Goal: Task Accomplishment & Management: Complete application form

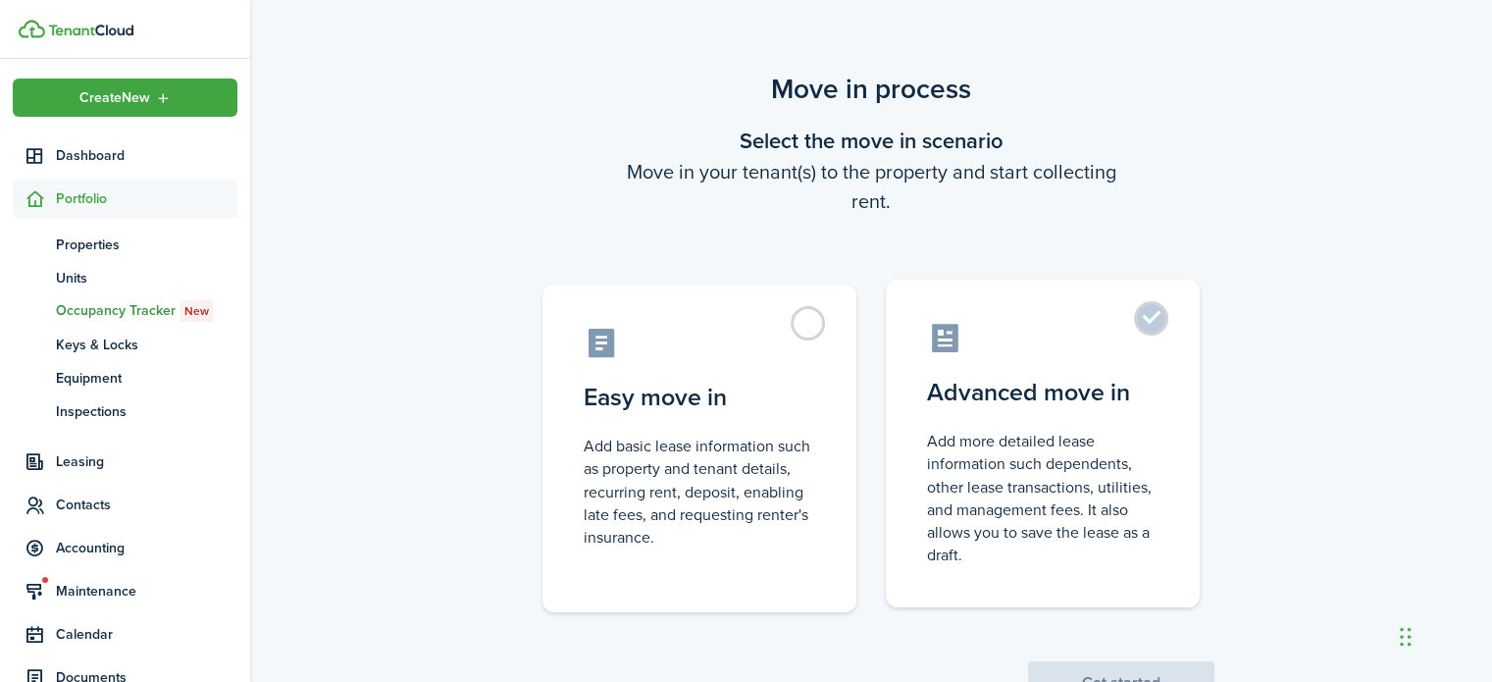
click at [1092, 334] on control-radio-card-icon at bounding box center [1043, 338] width 232 height 34
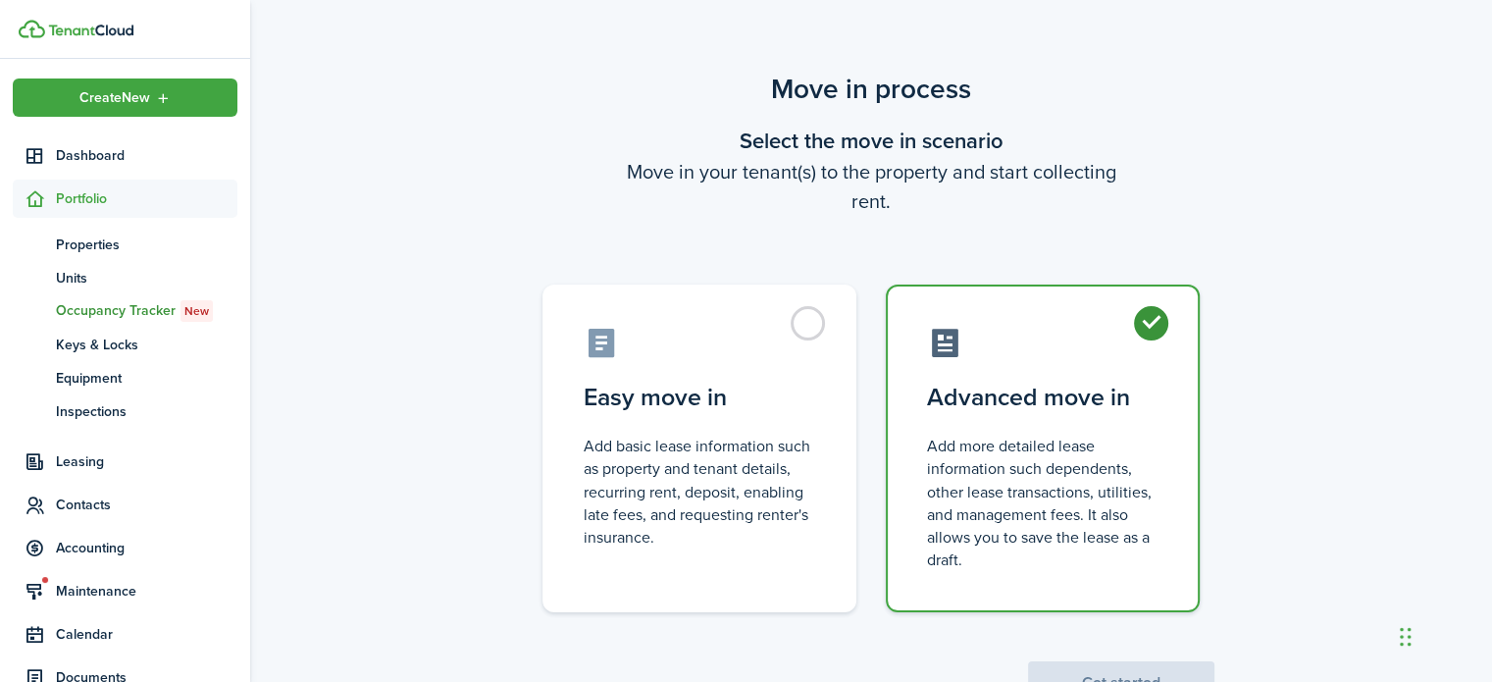
radio input "true"
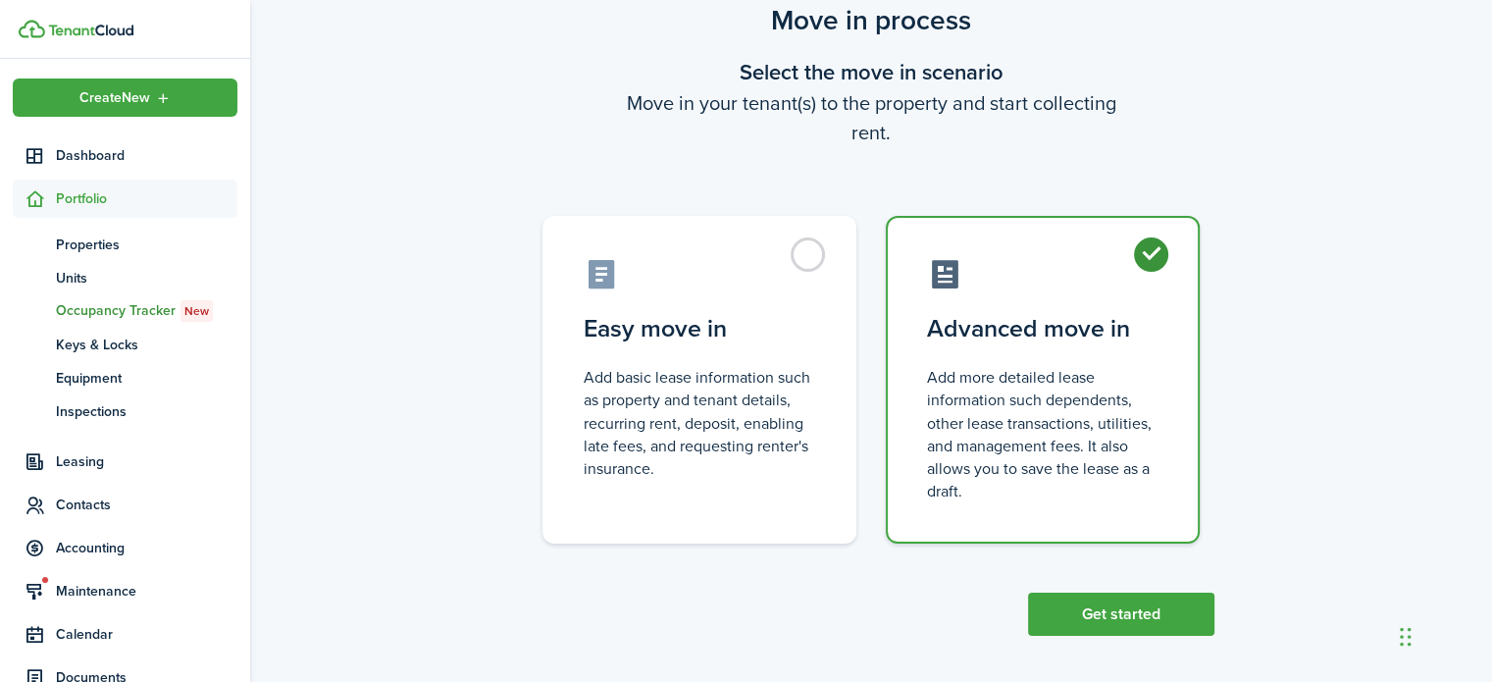
scroll to position [76, 0]
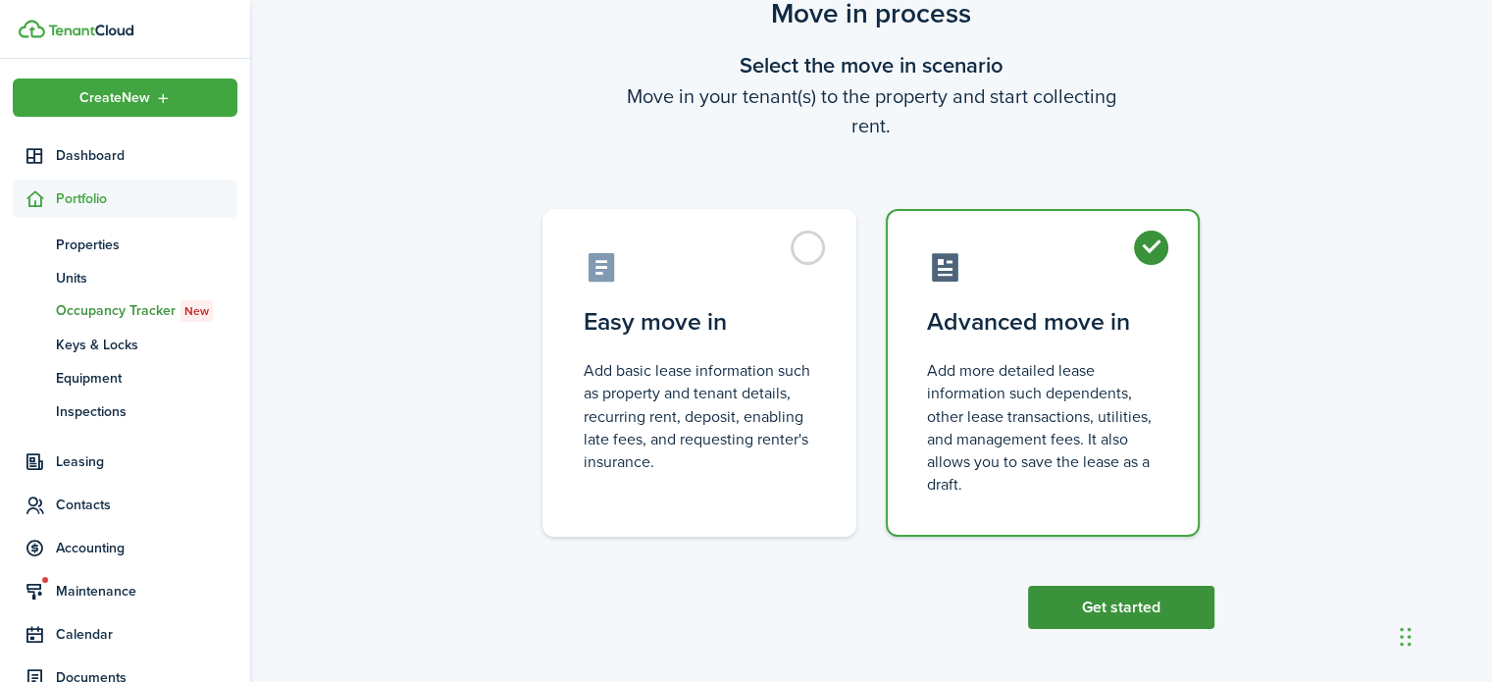
click at [1123, 607] on button "Get started" at bounding box center [1121, 607] width 186 height 43
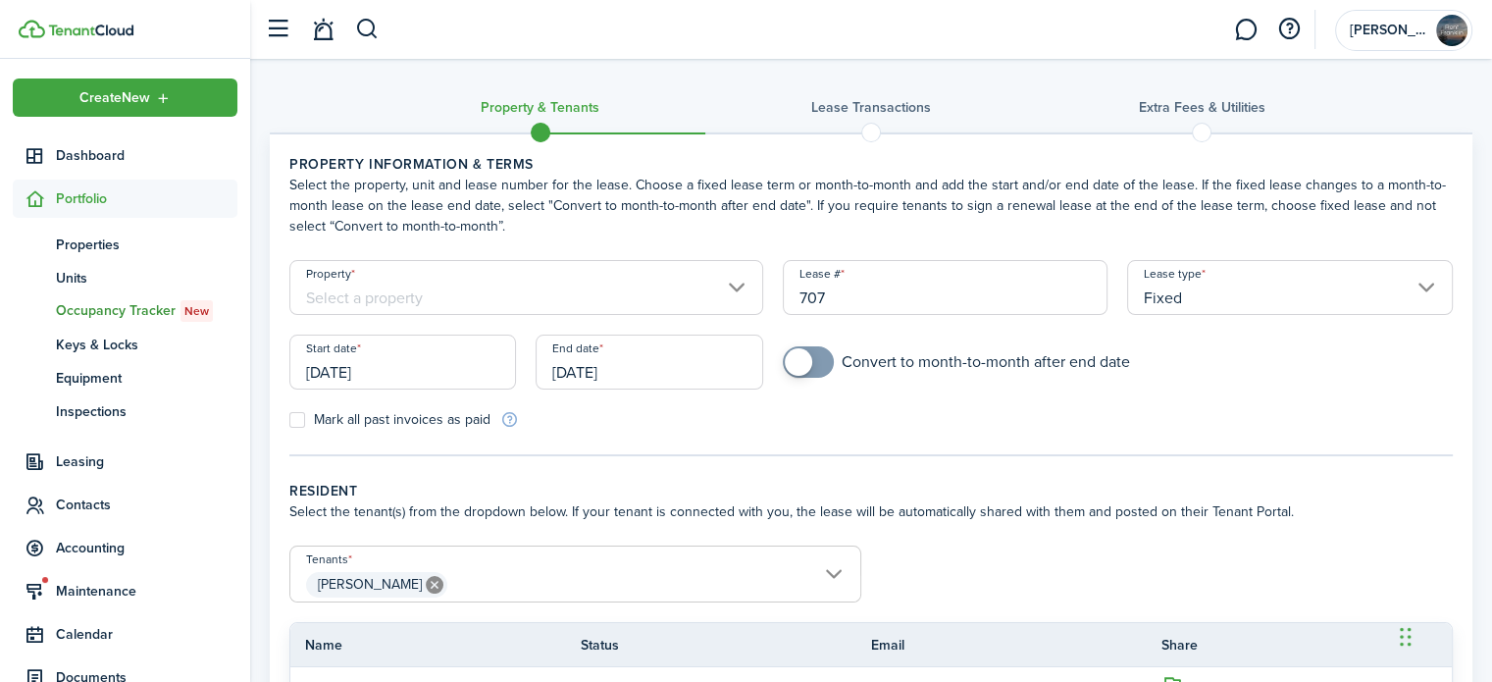
click at [664, 293] on input "Property" at bounding box center [526, 287] width 474 height 55
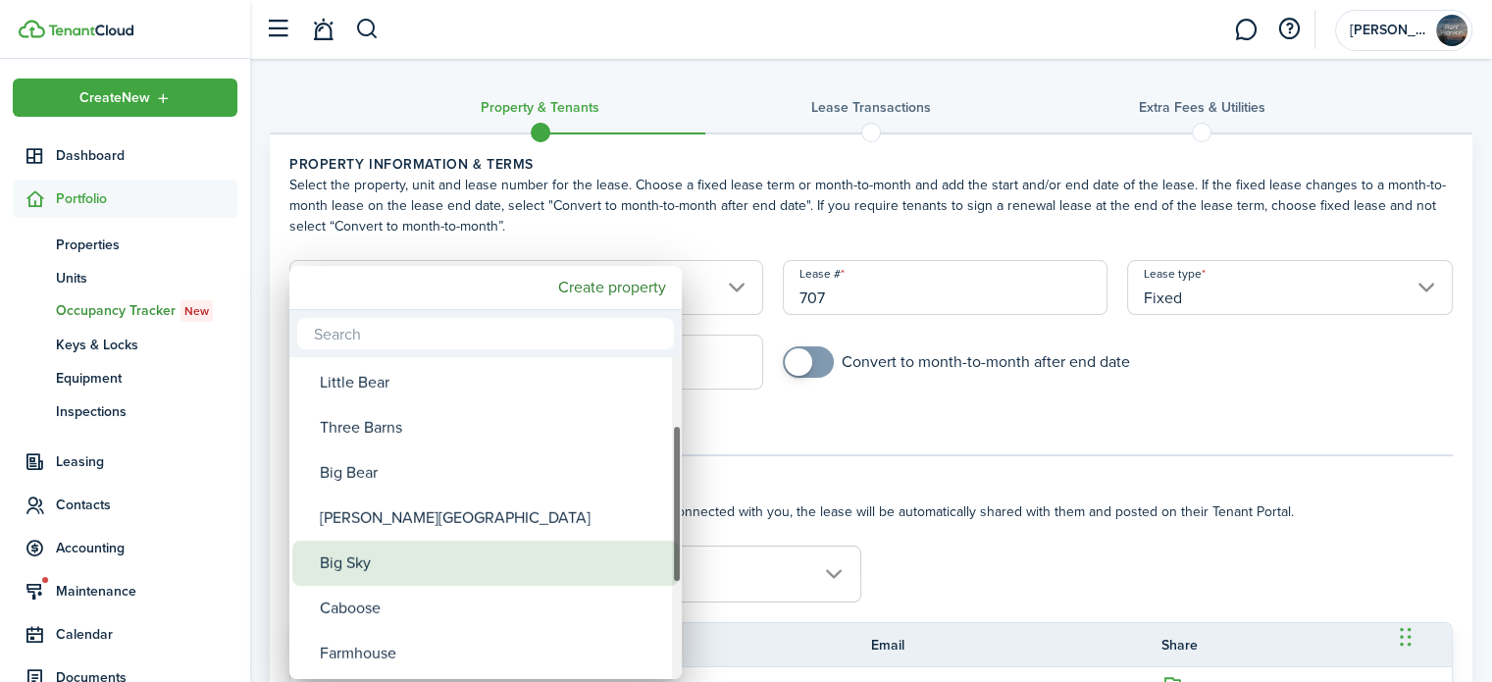
click at [403, 546] on div "Big Sky" at bounding box center [493, 563] width 347 height 45
type input "Big Sky"
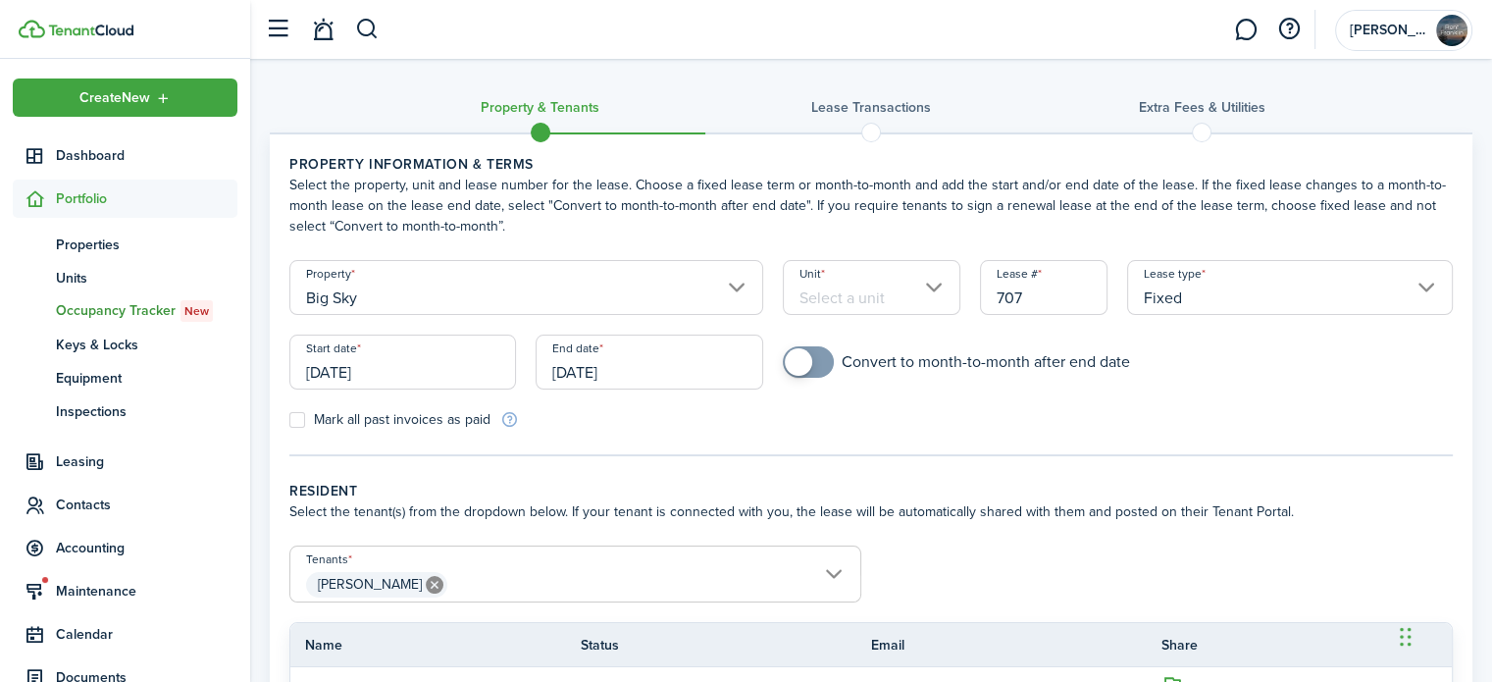
click at [872, 286] on input "Unit" at bounding box center [872, 287] width 178 height 55
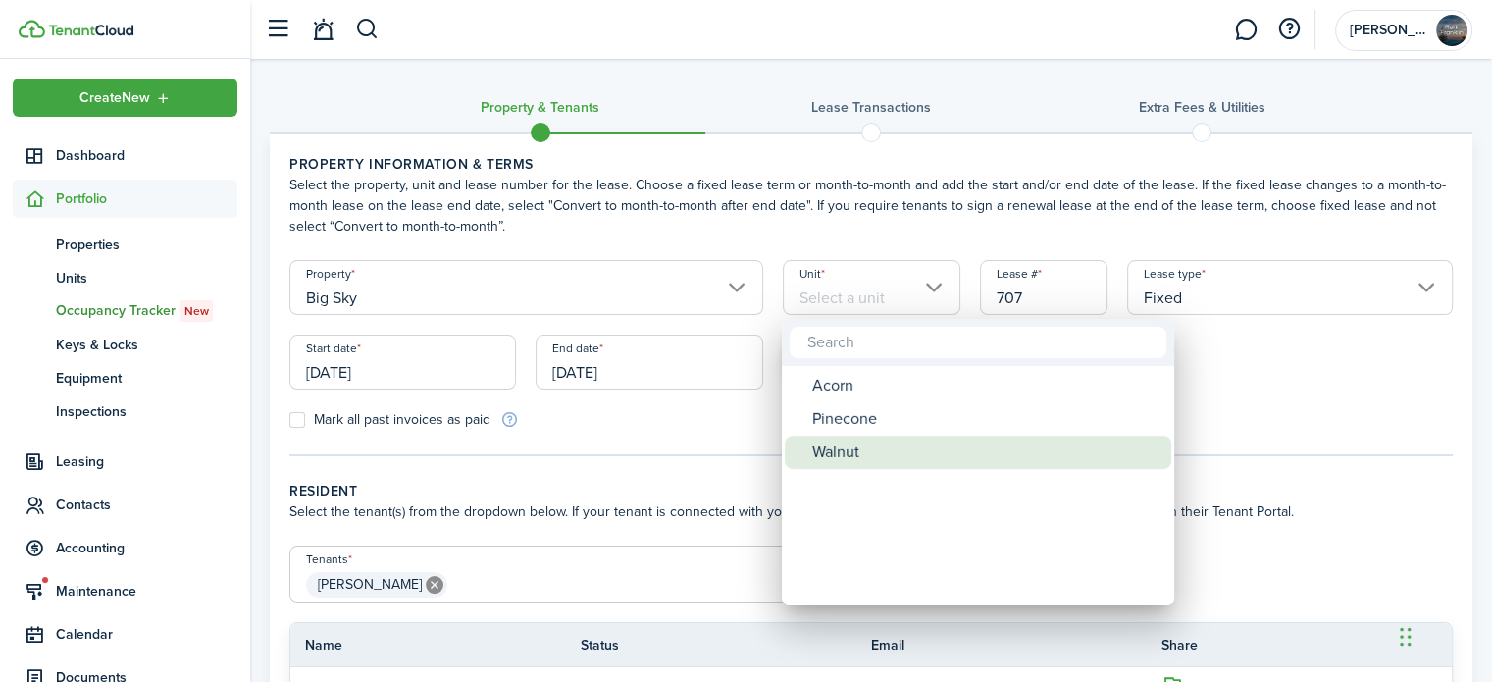
click at [837, 457] on div "Walnut" at bounding box center [985, 452] width 347 height 33
type input "Walnut"
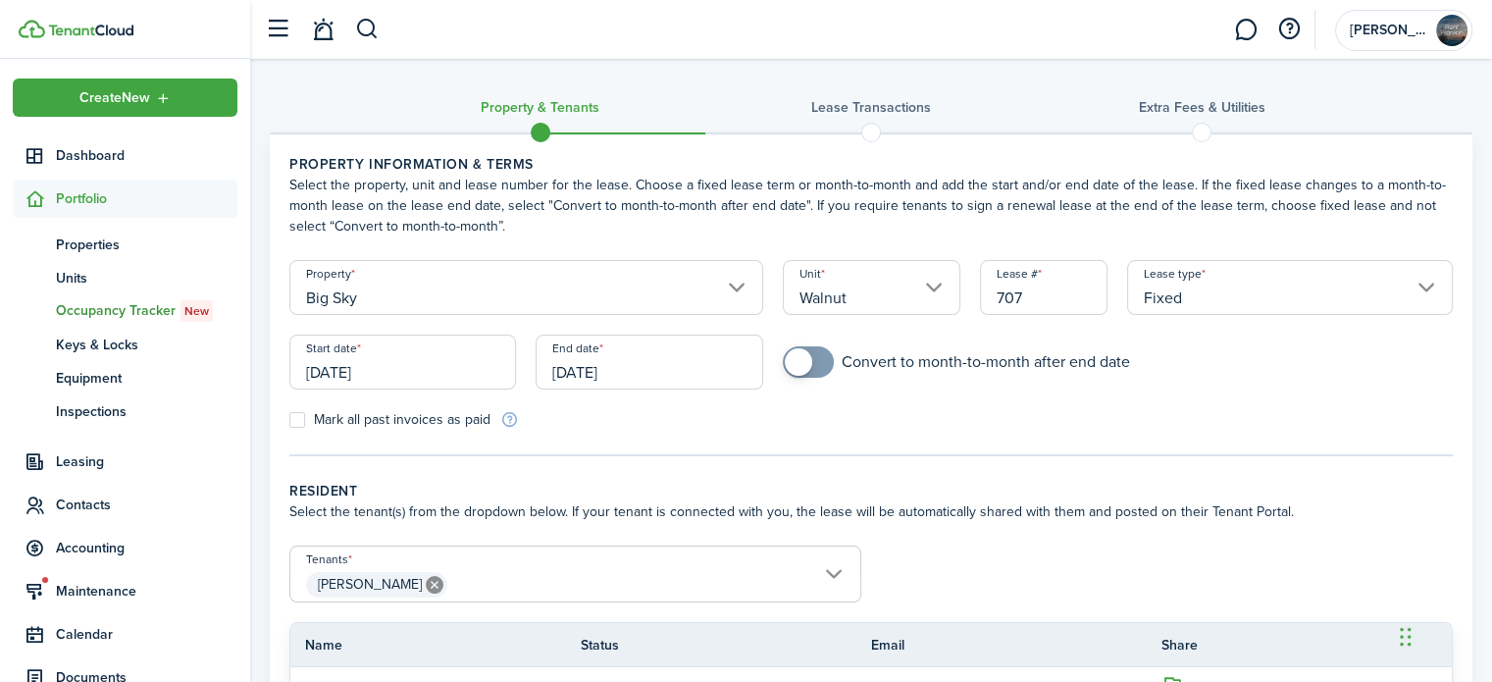
click at [459, 357] on input "[DATE]" at bounding box center [402, 362] width 227 height 55
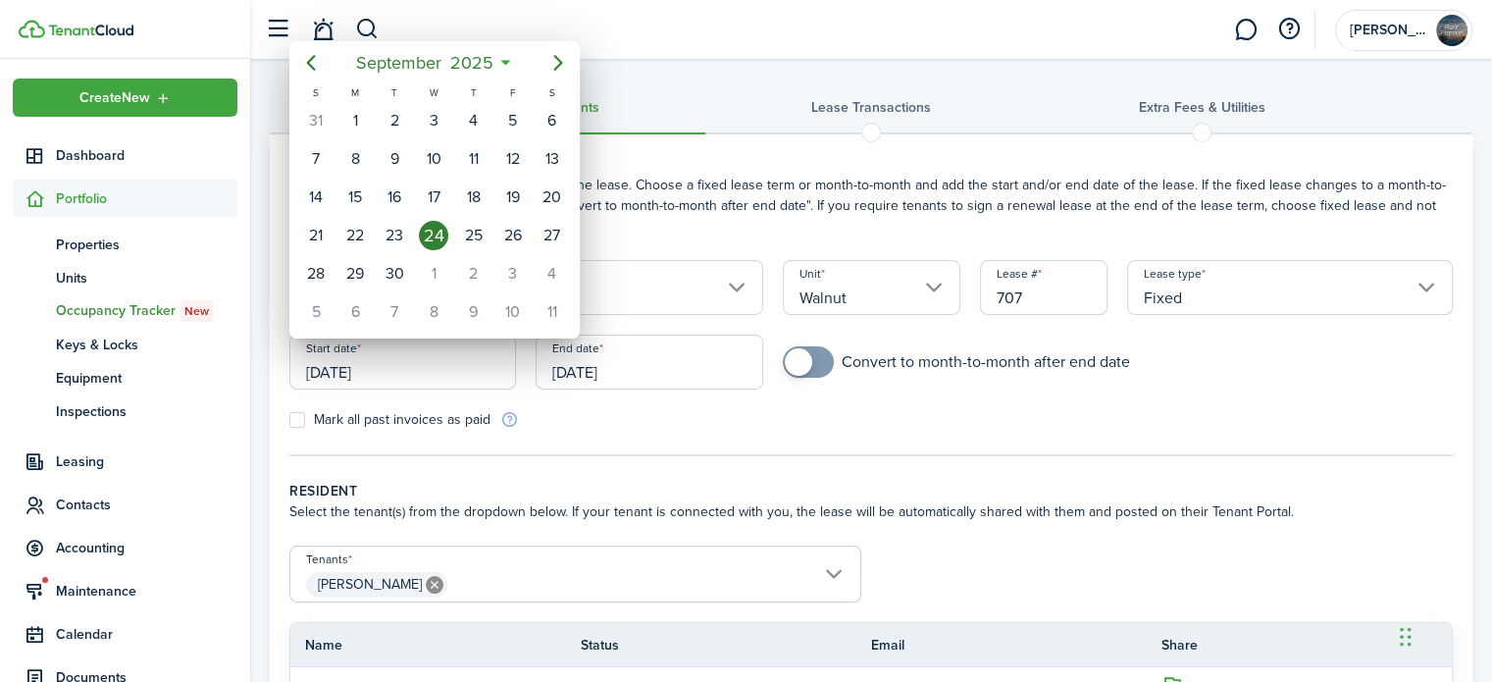
click at [641, 233] on div at bounding box center [746, 341] width 1806 height 996
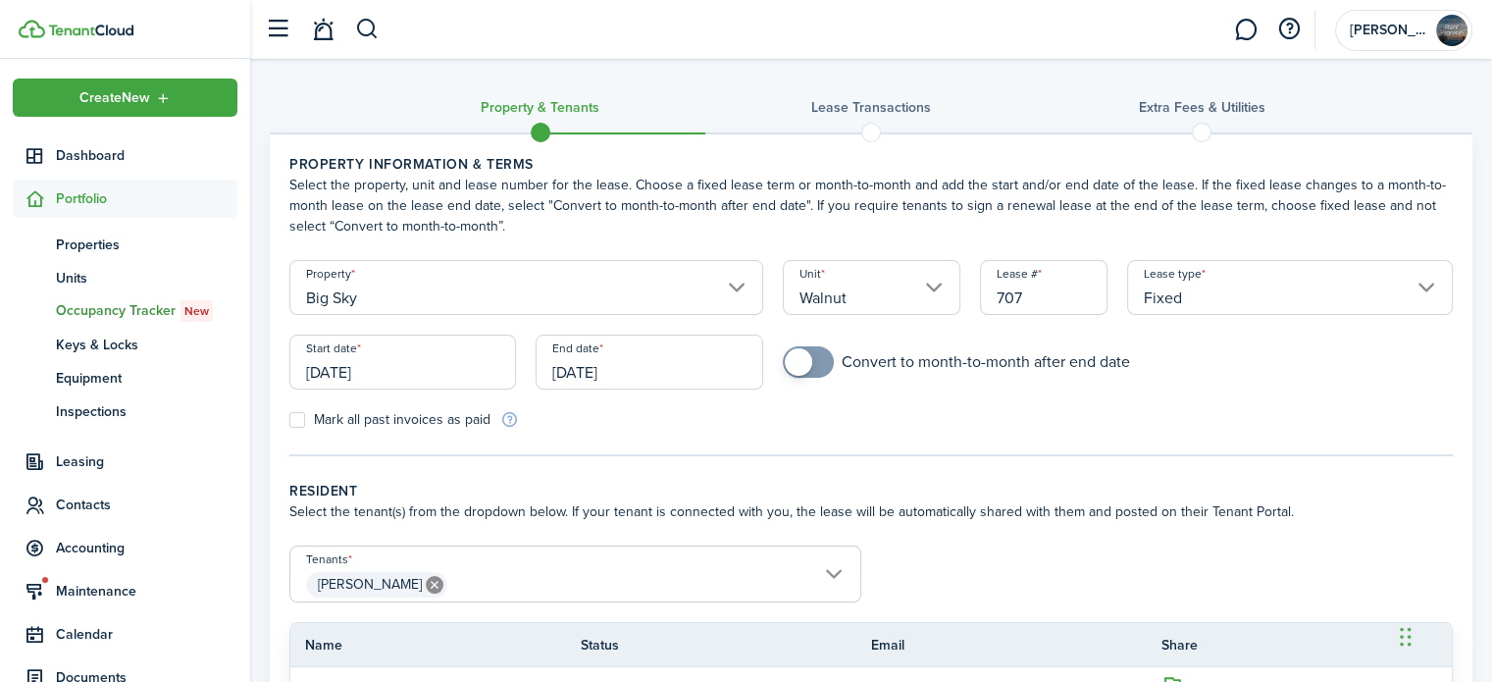
click at [428, 361] on input "[DATE]" at bounding box center [402, 362] width 227 height 55
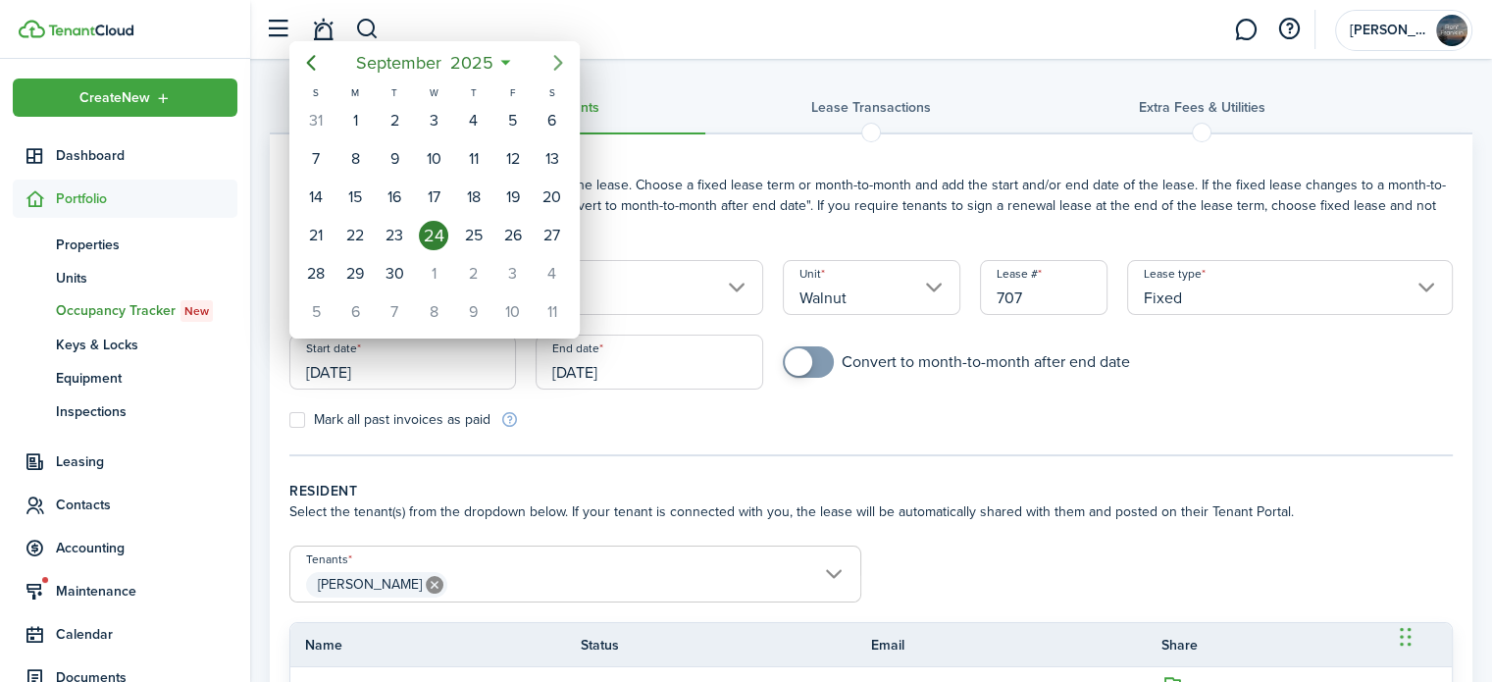
click at [560, 63] on icon "Next page" at bounding box center [557, 63] width 9 height 16
click at [559, 70] on icon "Next page" at bounding box center [559, 63] width 24 height 24
click at [542, 120] on div "1" at bounding box center [552, 120] width 29 height 29
type input "[DATE]"
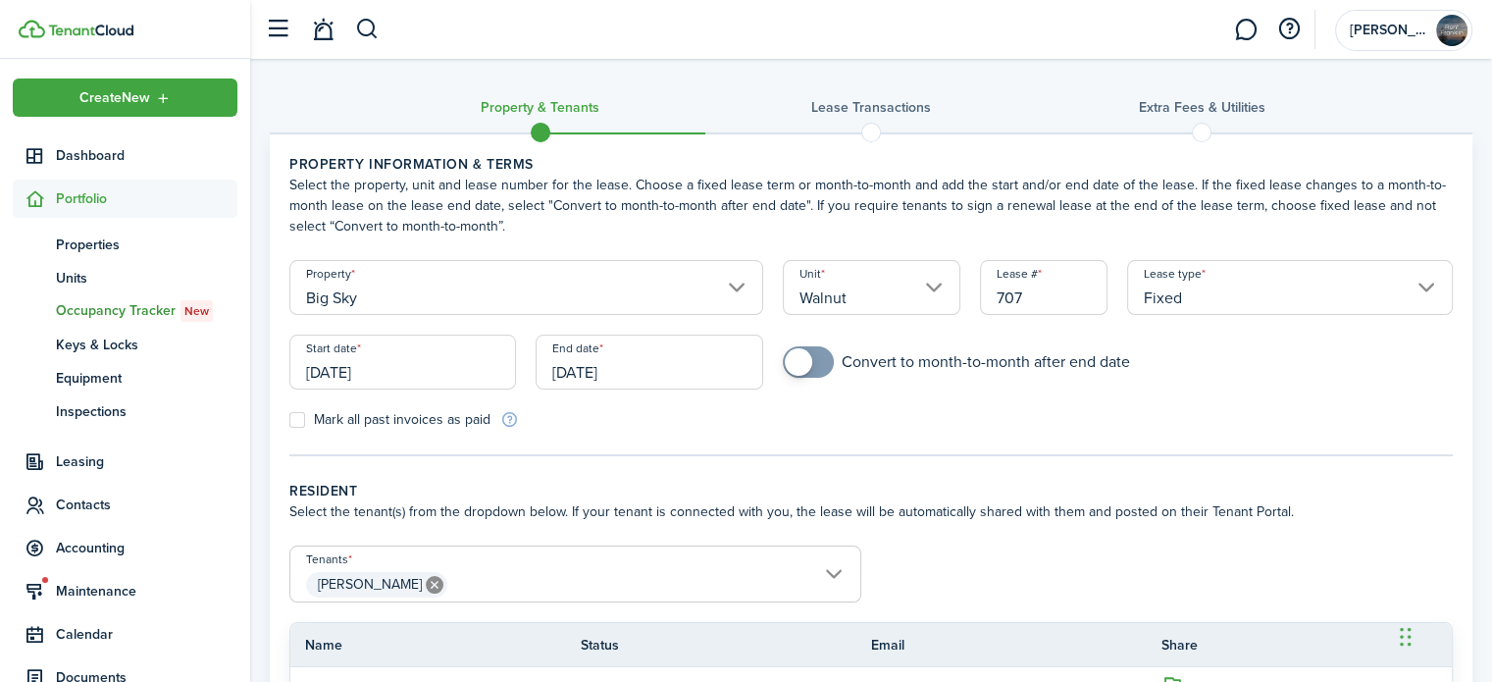
click at [685, 361] on input "[DATE]" at bounding box center [649, 362] width 227 height 55
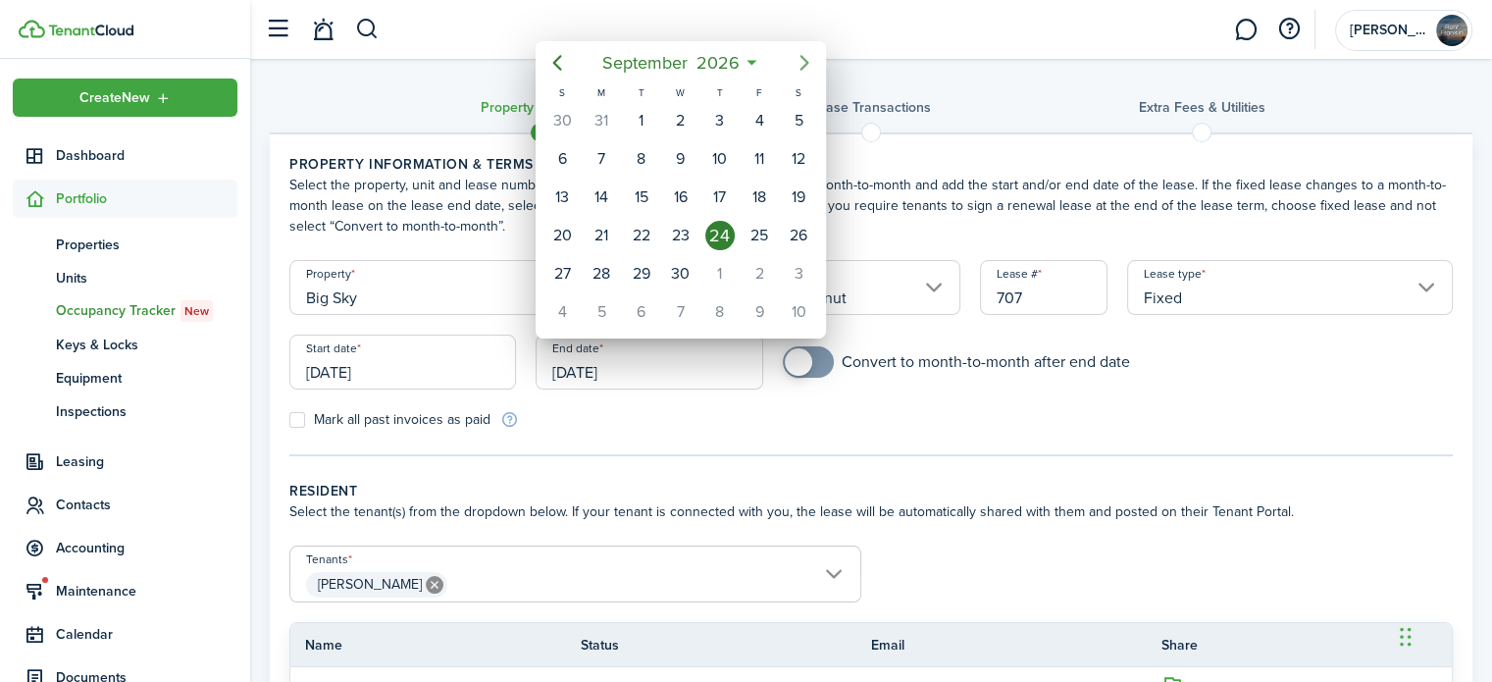
click at [804, 66] on icon "Next page" at bounding box center [805, 63] width 9 height 16
click at [804, 62] on icon "Next page" at bounding box center [805, 63] width 24 height 24
click at [604, 266] on div "30" at bounding box center [601, 273] width 29 height 29
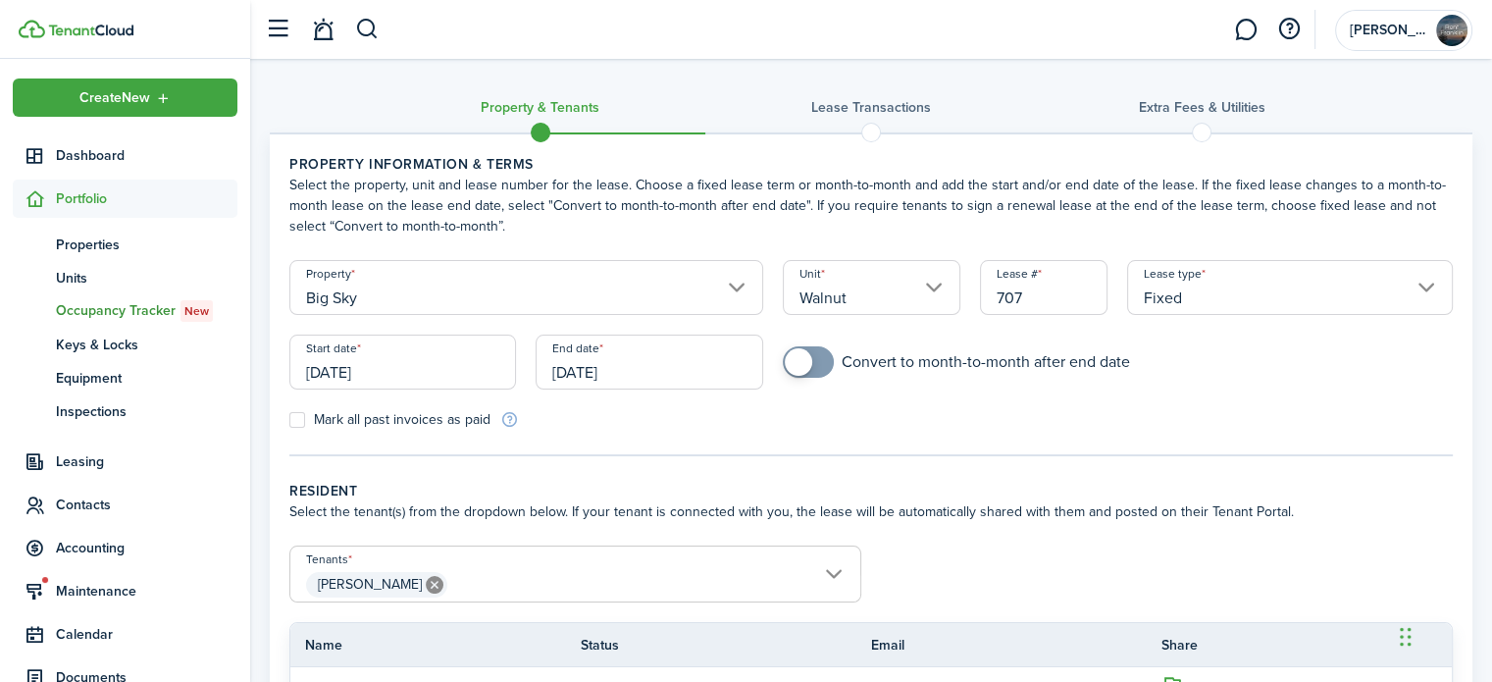
click at [612, 371] on input "[DATE]" at bounding box center [649, 362] width 227 height 55
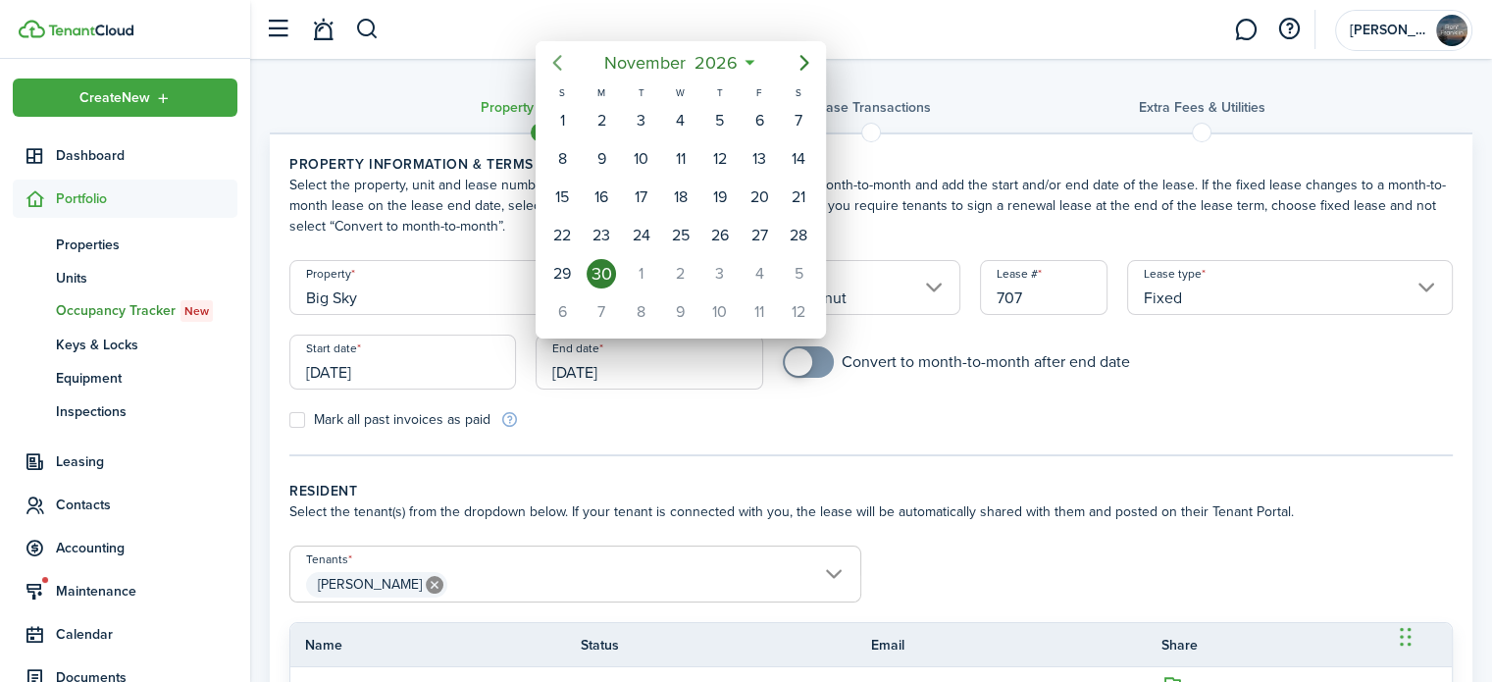
click at [563, 61] on icon "Previous page" at bounding box center [558, 63] width 24 height 24
click at [793, 268] on div "31" at bounding box center [798, 273] width 29 height 29
type input "[DATE]"
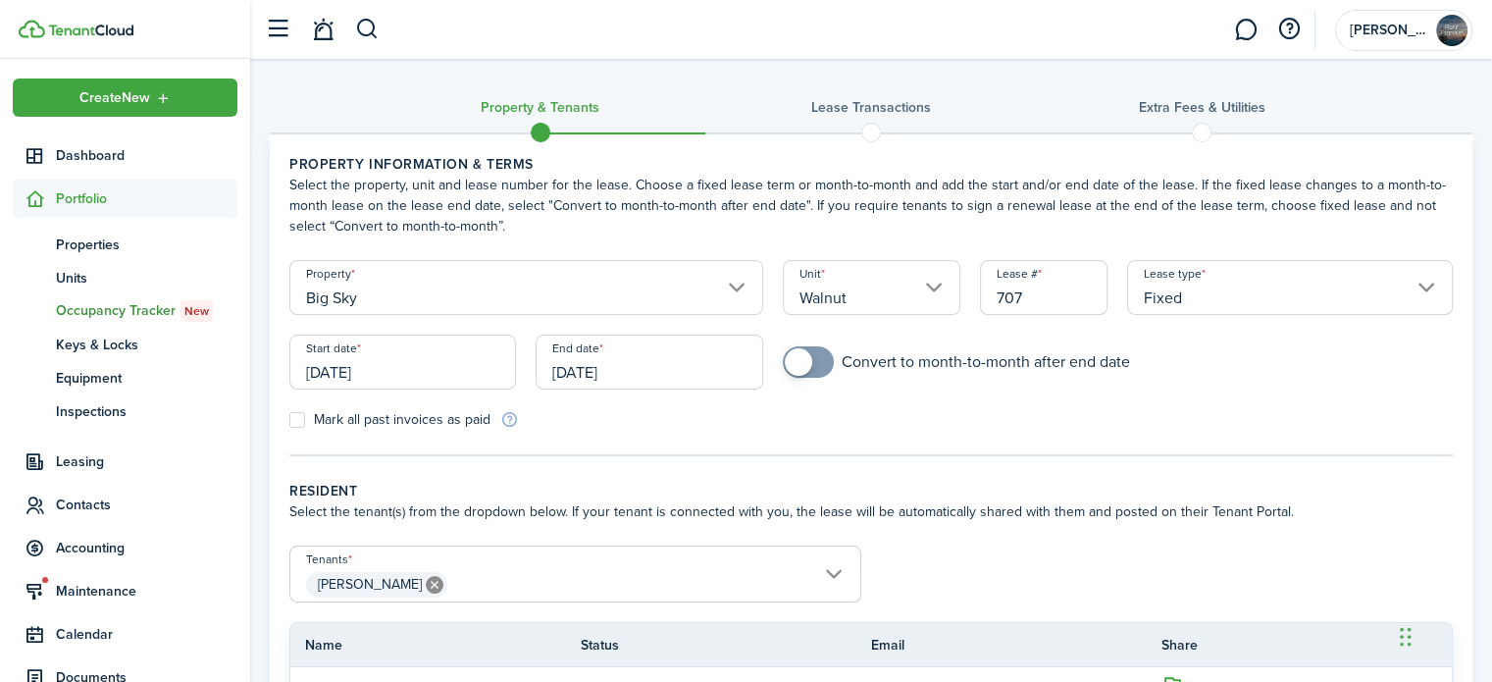
checkbox input "true"
click at [810, 361] on span at bounding box center [798, 361] width 27 height 27
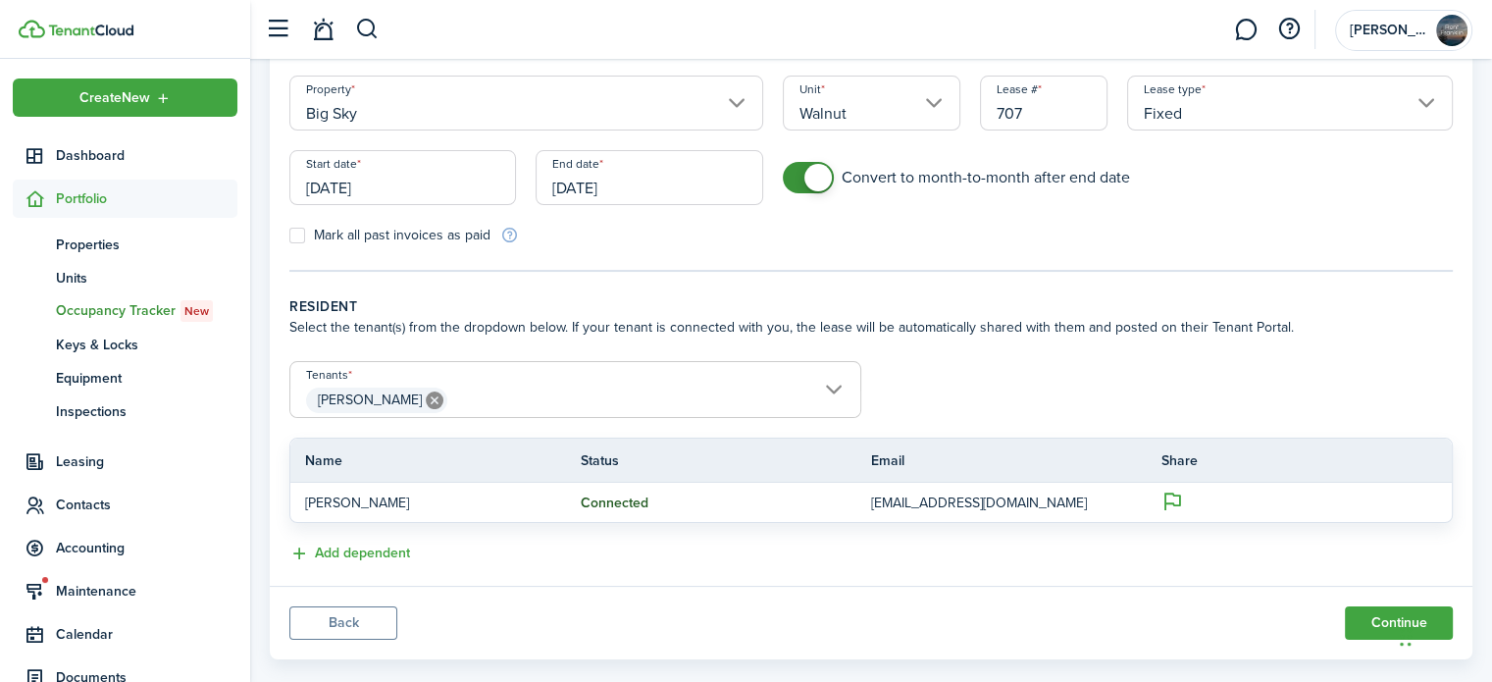
scroll to position [213, 0]
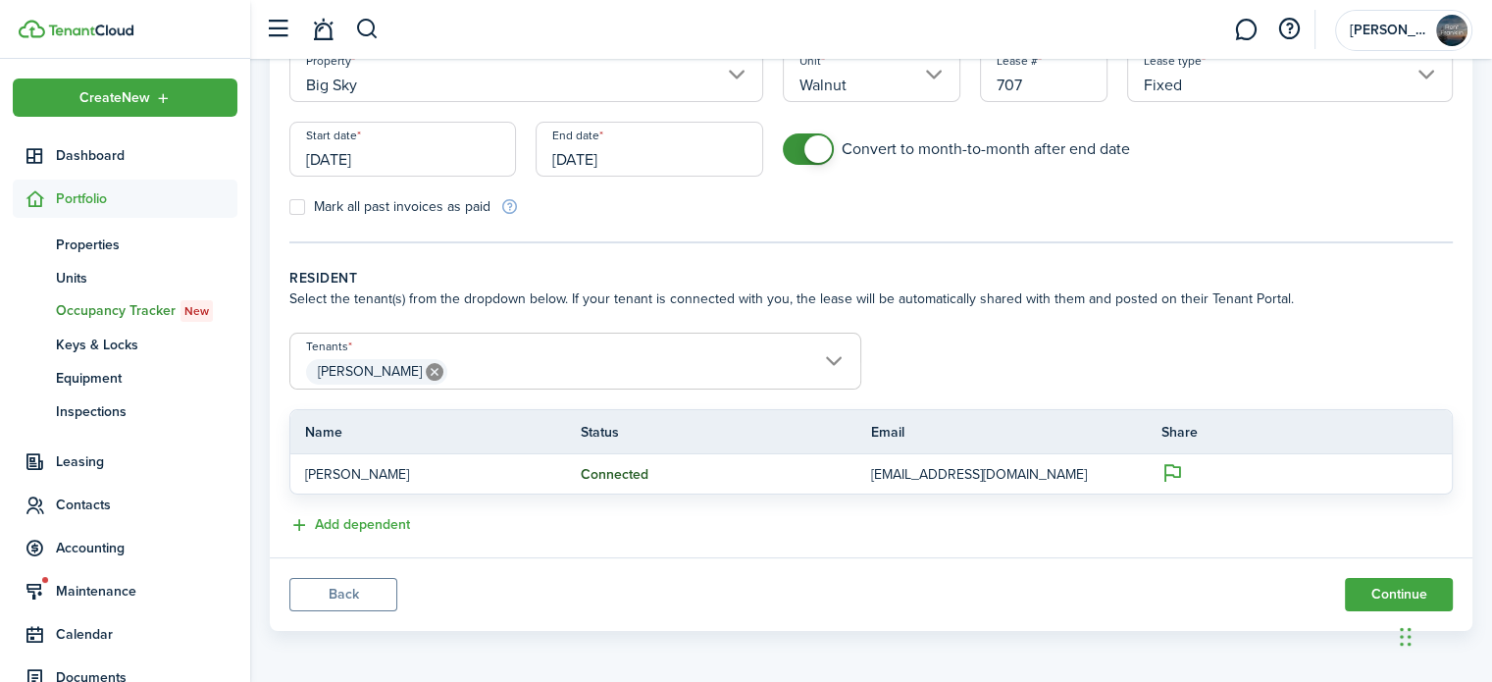
click at [501, 372] on span "[PERSON_NAME]" at bounding box center [575, 371] width 570 height 33
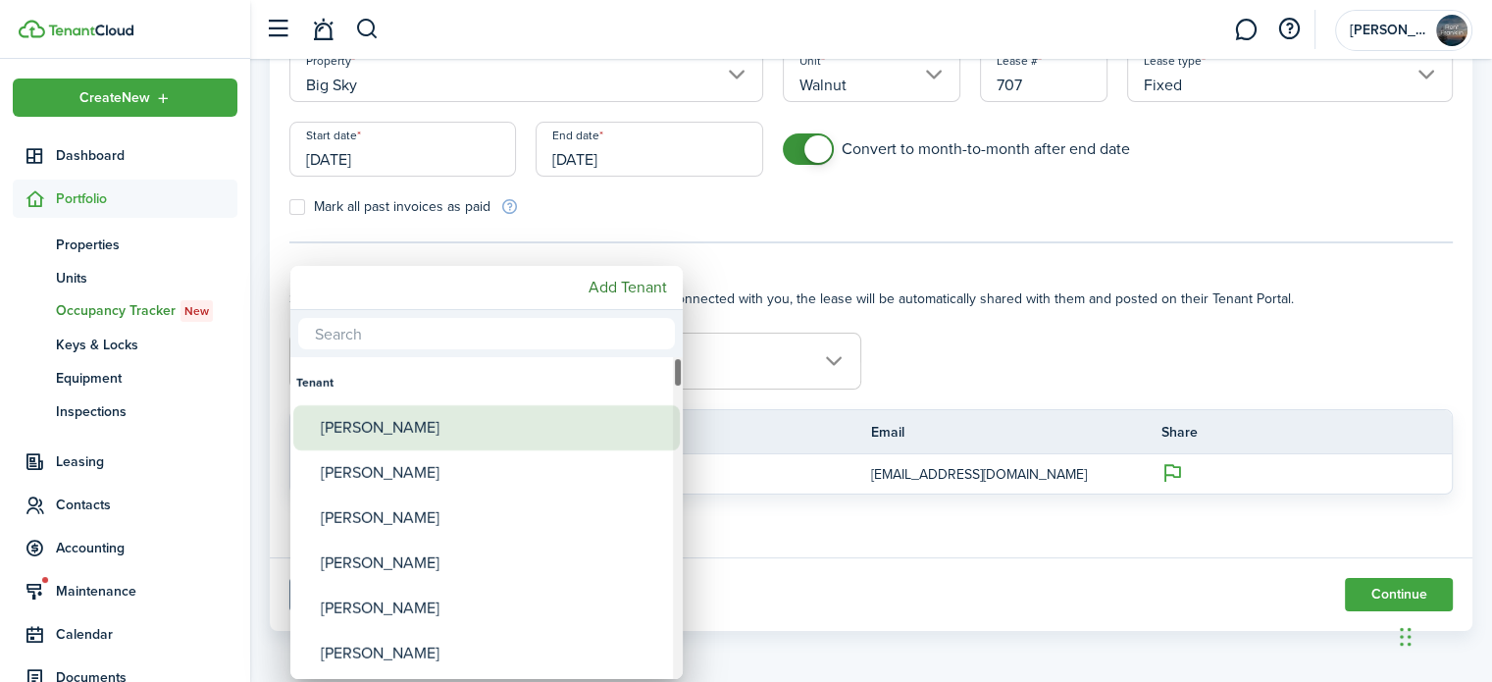
click at [341, 422] on div "[PERSON_NAME]" at bounding box center [494, 427] width 347 height 45
type input "[PERSON_NAME], [PERSON_NAME]"
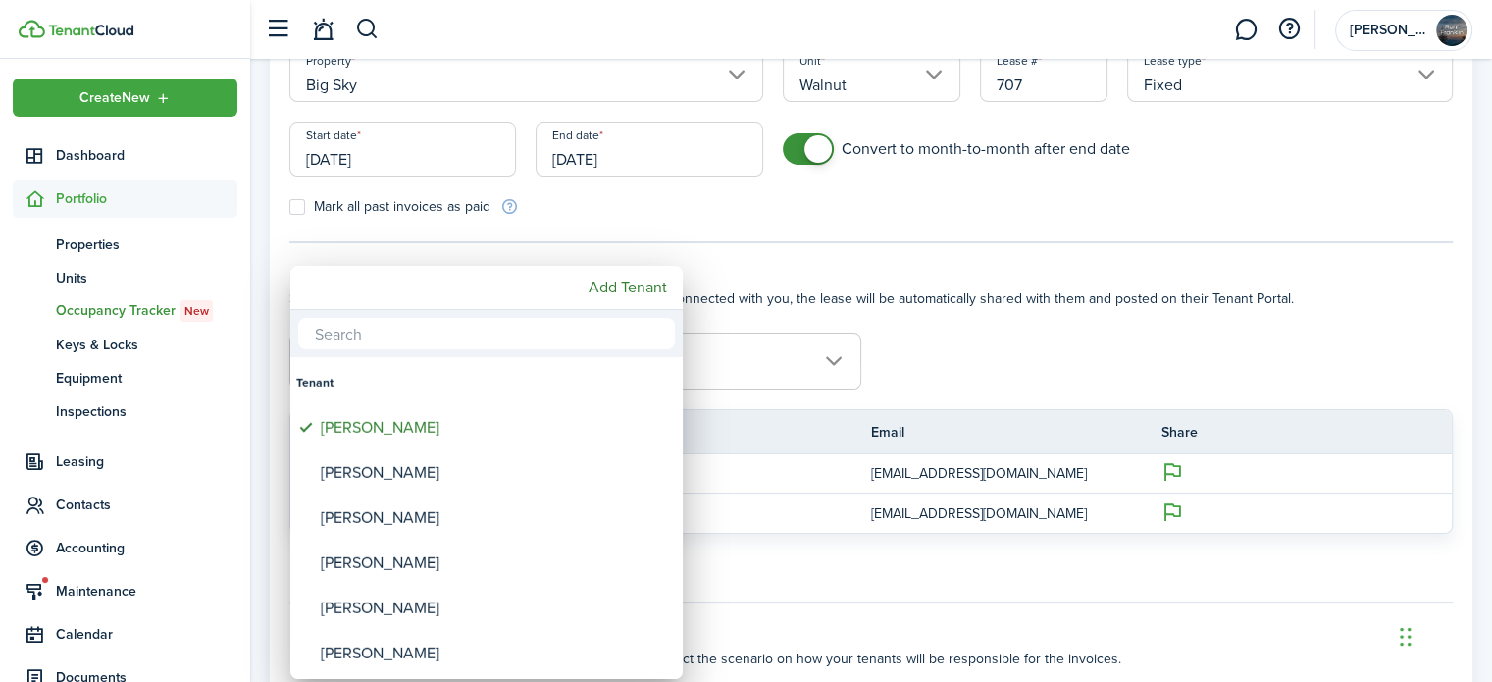
click at [968, 344] on div at bounding box center [746, 341] width 1806 height 996
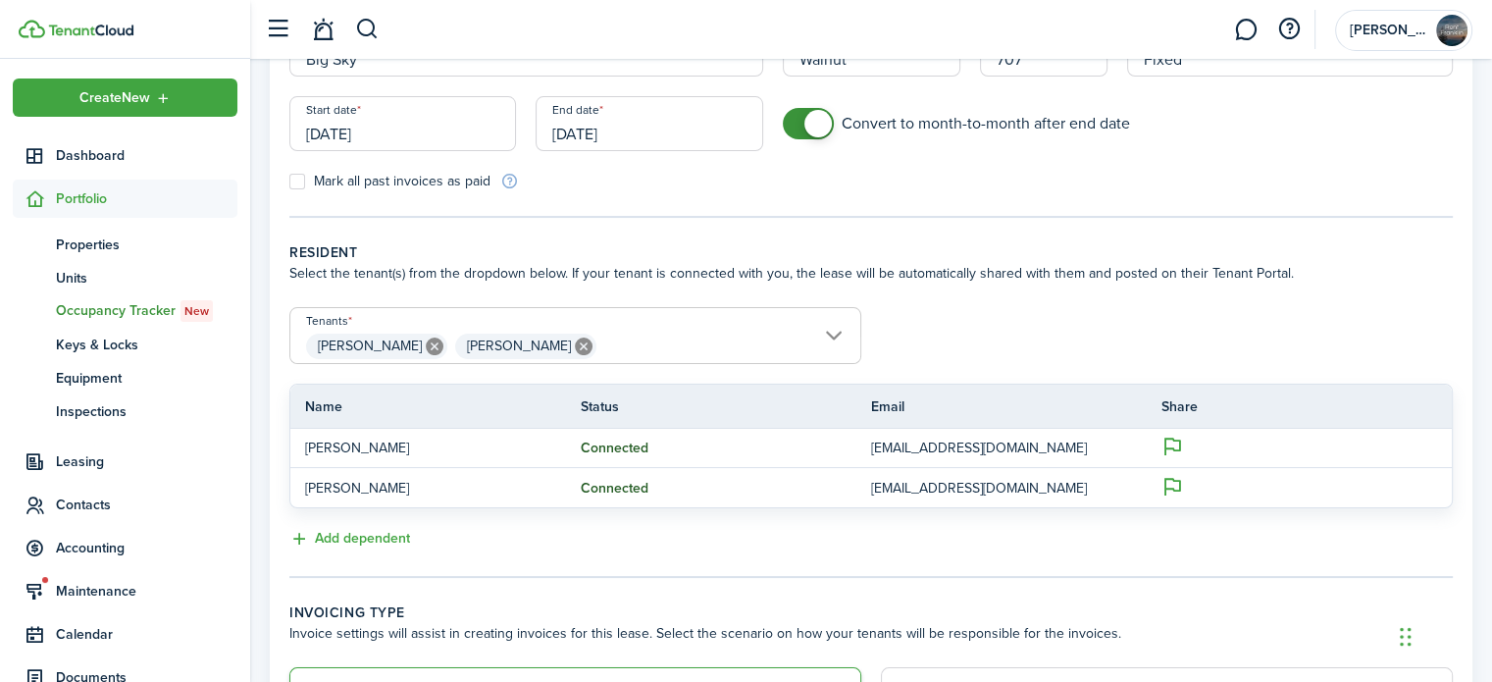
scroll to position [488, 0]
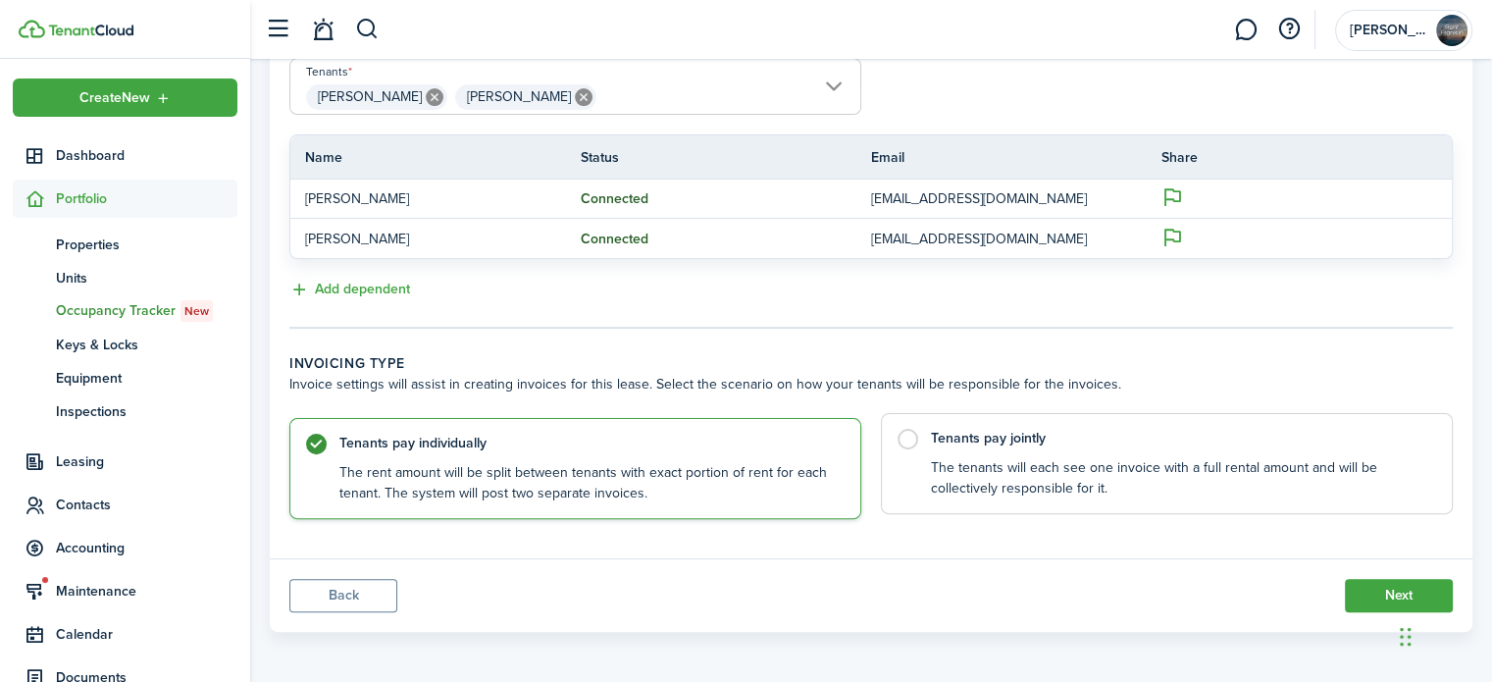
click at [901, 441] on label "Tenants pay jointly The tenants will each see one invoice with a full rental am…" at bounding box center [1167, 463] width 572 height 101
radio input "false"
radio input "true"
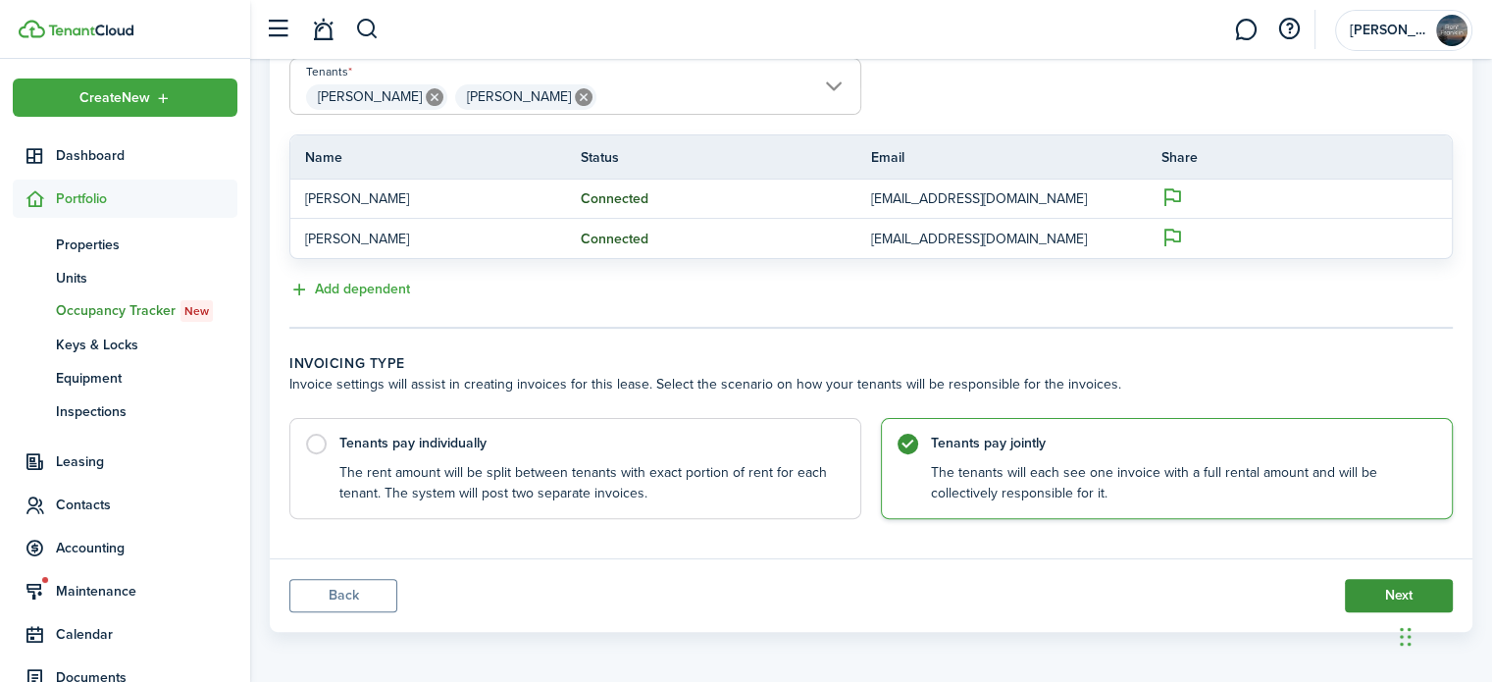
click at [1402, 587] on button "Next" at bounding box center [1399, 595] width 108 height 33
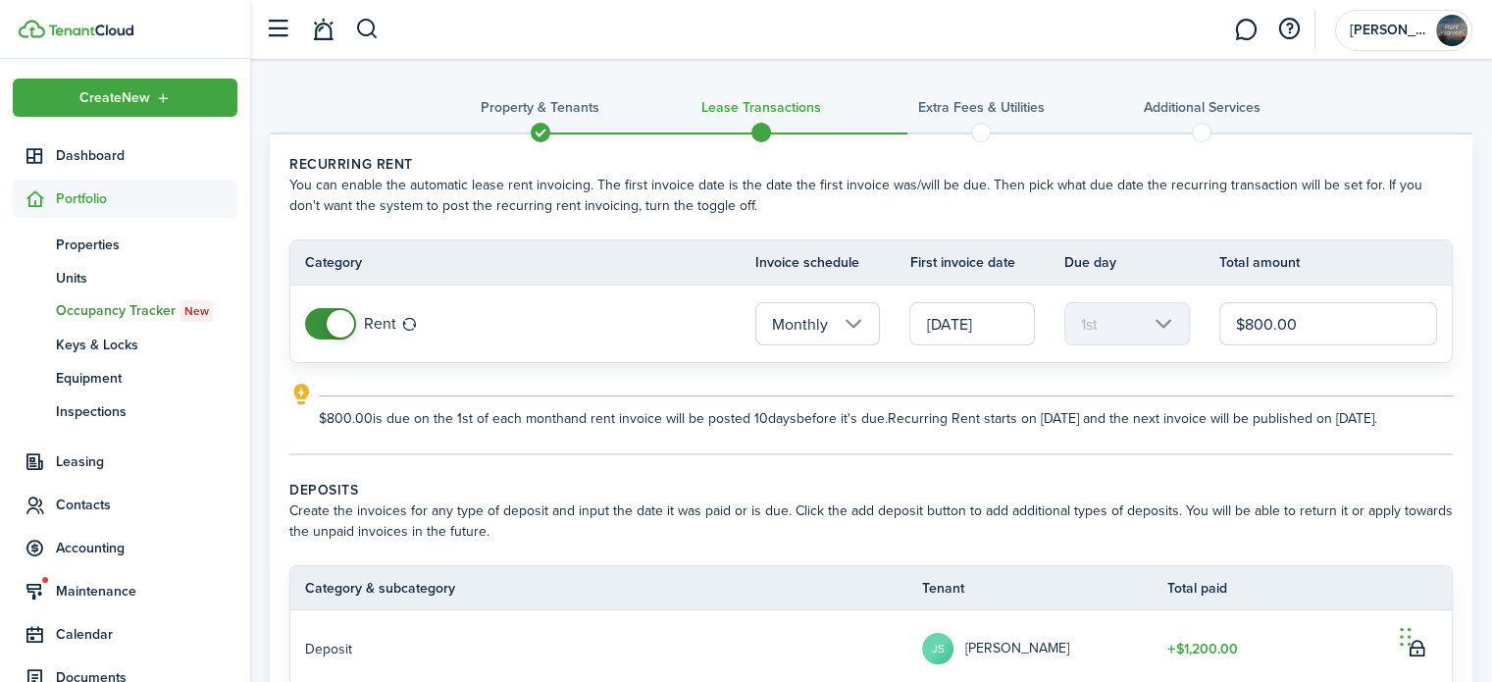
click at [1246, 324] on input "$800.00" at bounding box center [1329, 323] width 218 height 43
type input "$1,200.00"
click at [1139, 413] on explanation-description "$1,200.00 is due on the 1st of each month and rent invoice will be posted 10 da…" at bounding box center [886, 418] width 1134 height 21
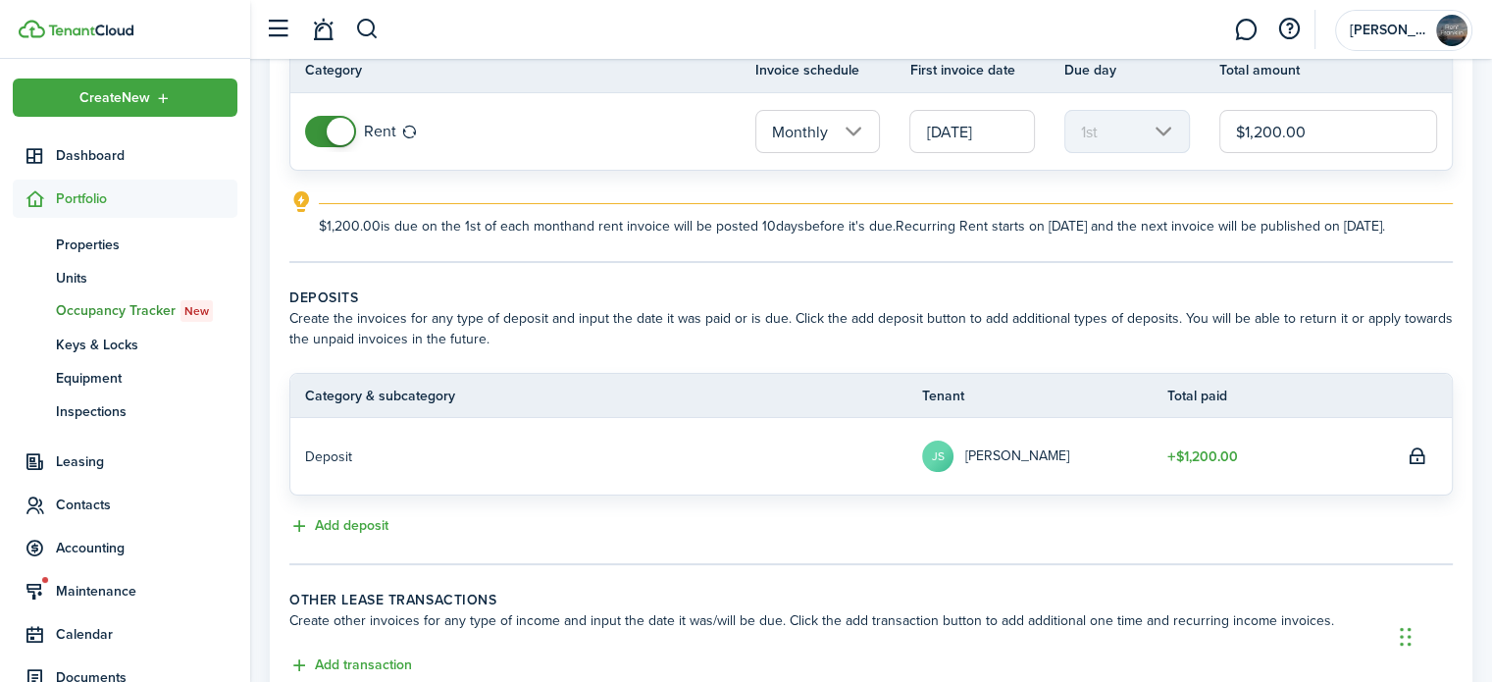
scroll to position [352, 0]
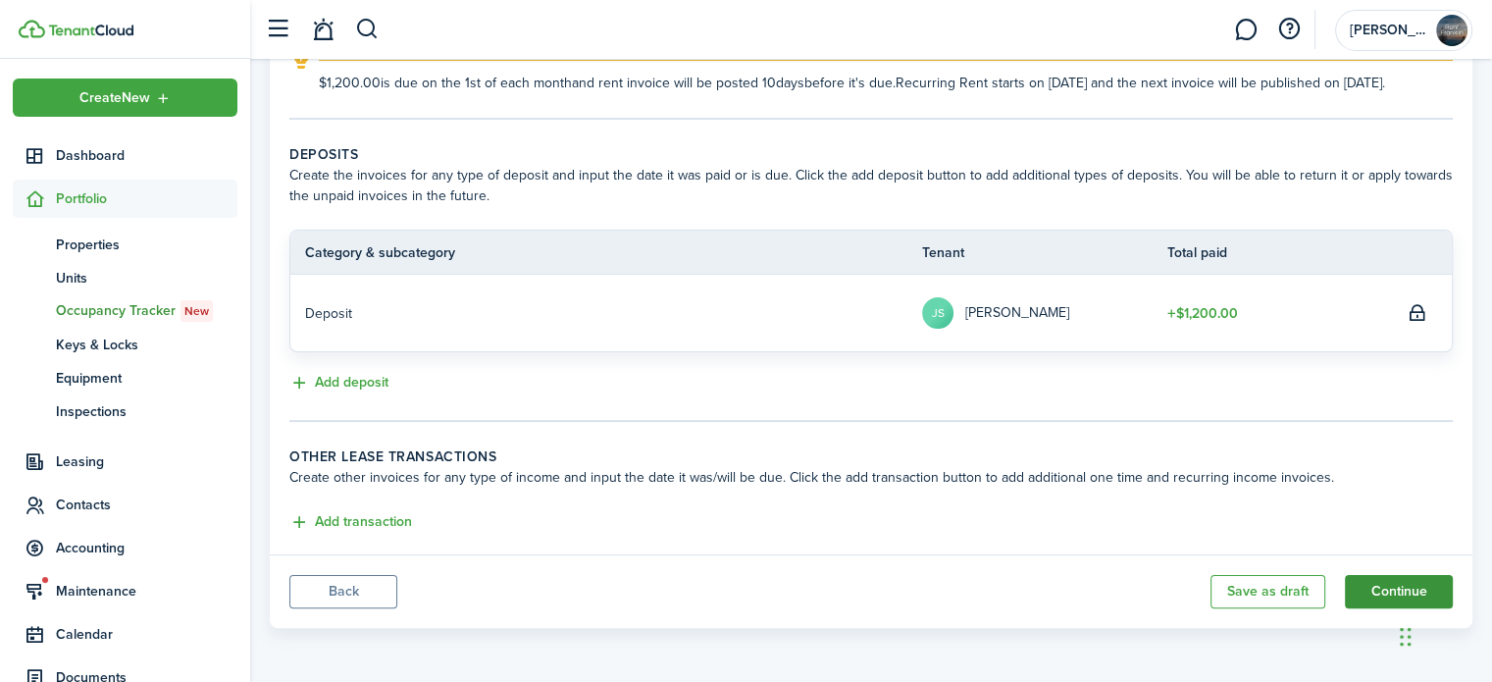
click at [1386, 591] on button "Continue" at bounding box center [1399, 591] width 108 height 33
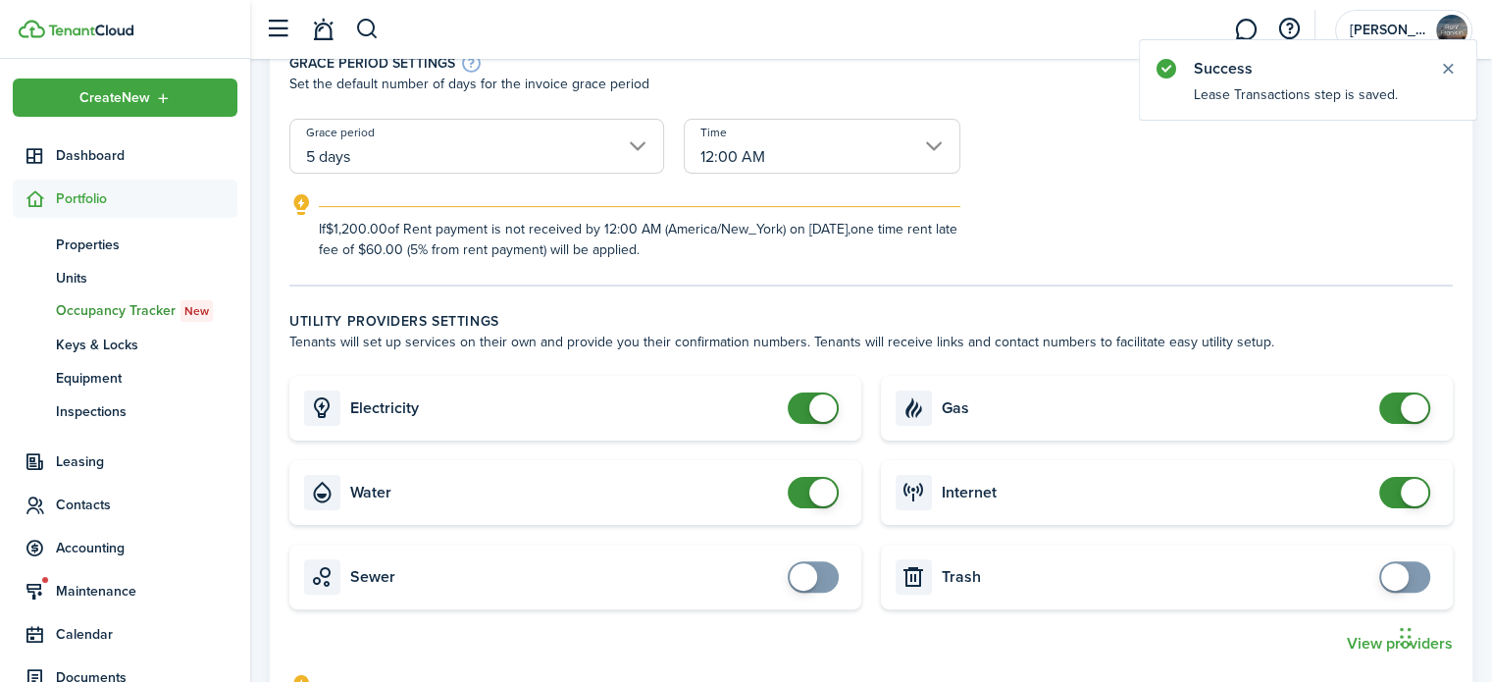
scroll to position [589, 0]
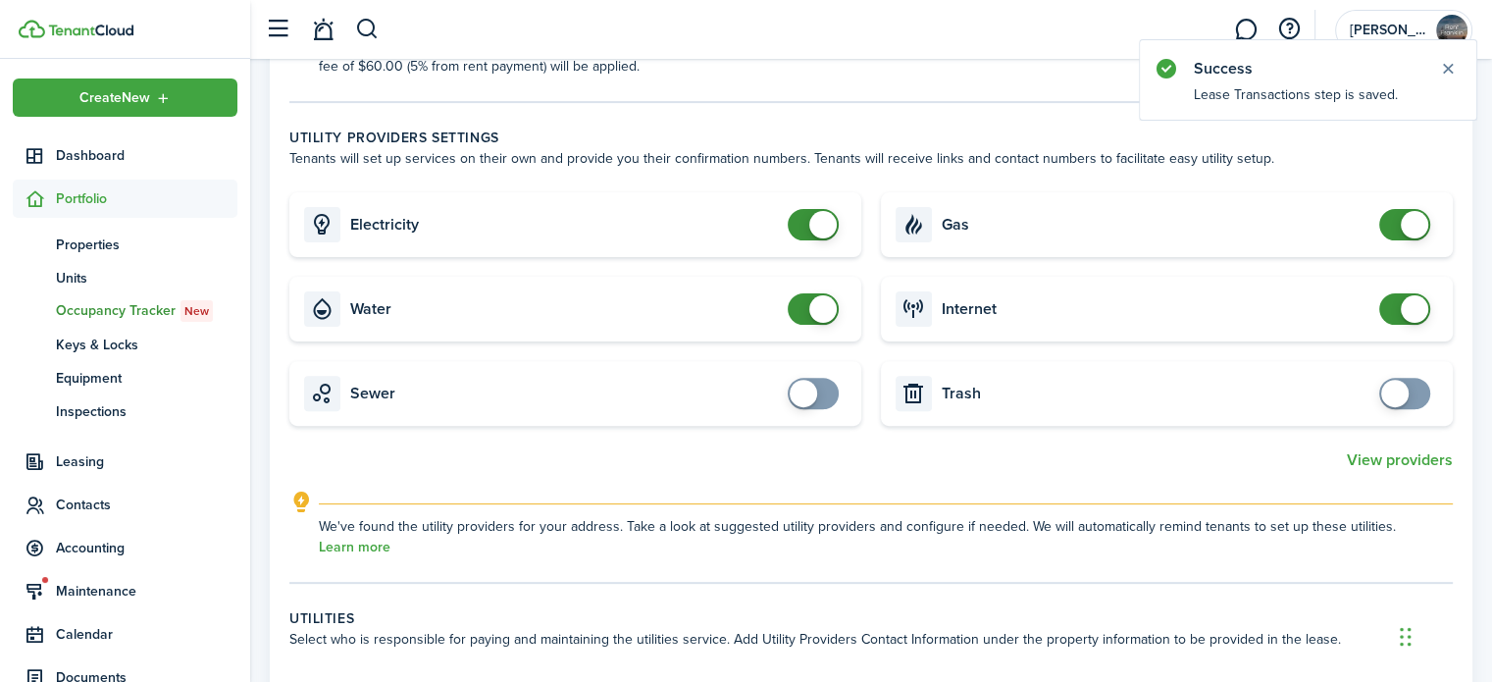
checkbox input "false"
click at [804, 217] on span at bounding box center [814, 224] width 20 height 31
checkbox input "false"
click at [811, 309] on span at bounding box center [823, 308] width 27 height 27
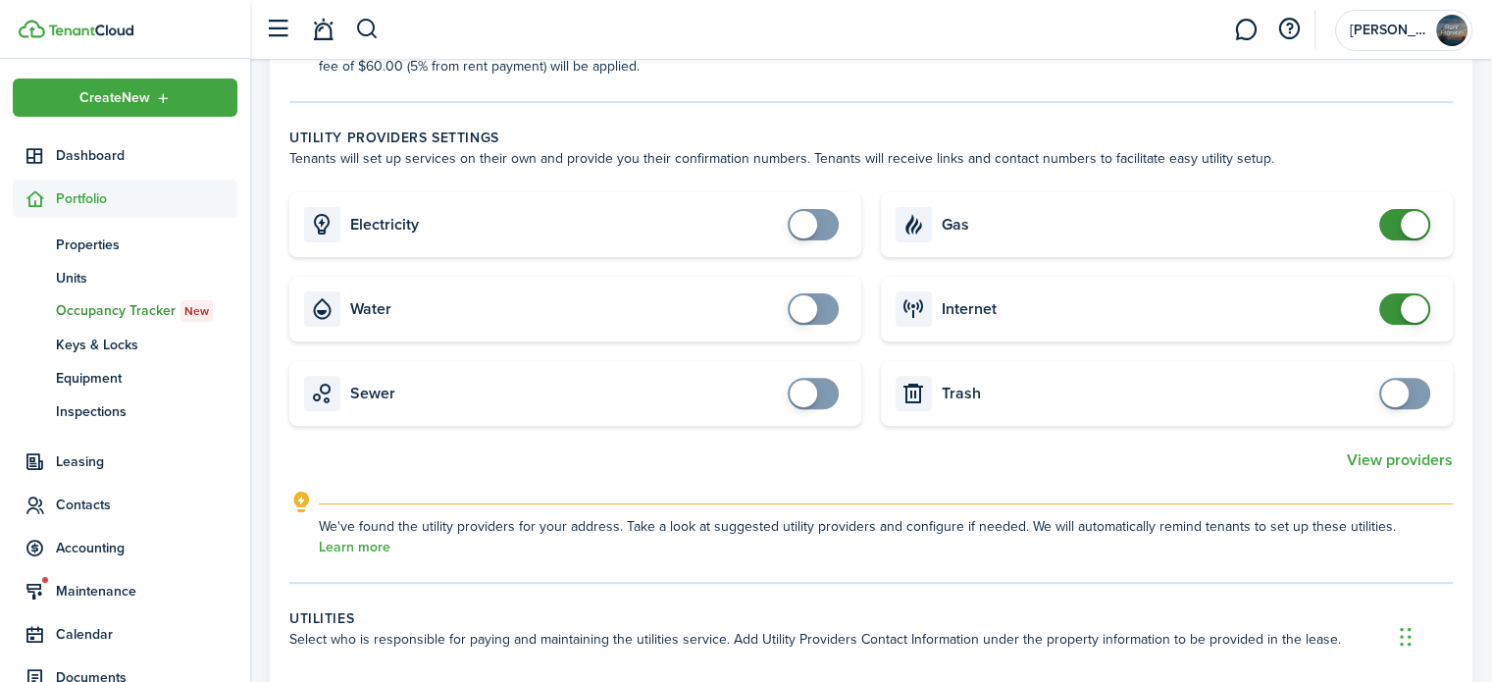
checkbox input "false"
click at [1397, 230] on span at bounding box center [1405, 224] width 20 height 31
checkbox input "false"
click at [1406, 309] on span at bounding box center [1414, 308] width 27 height 27
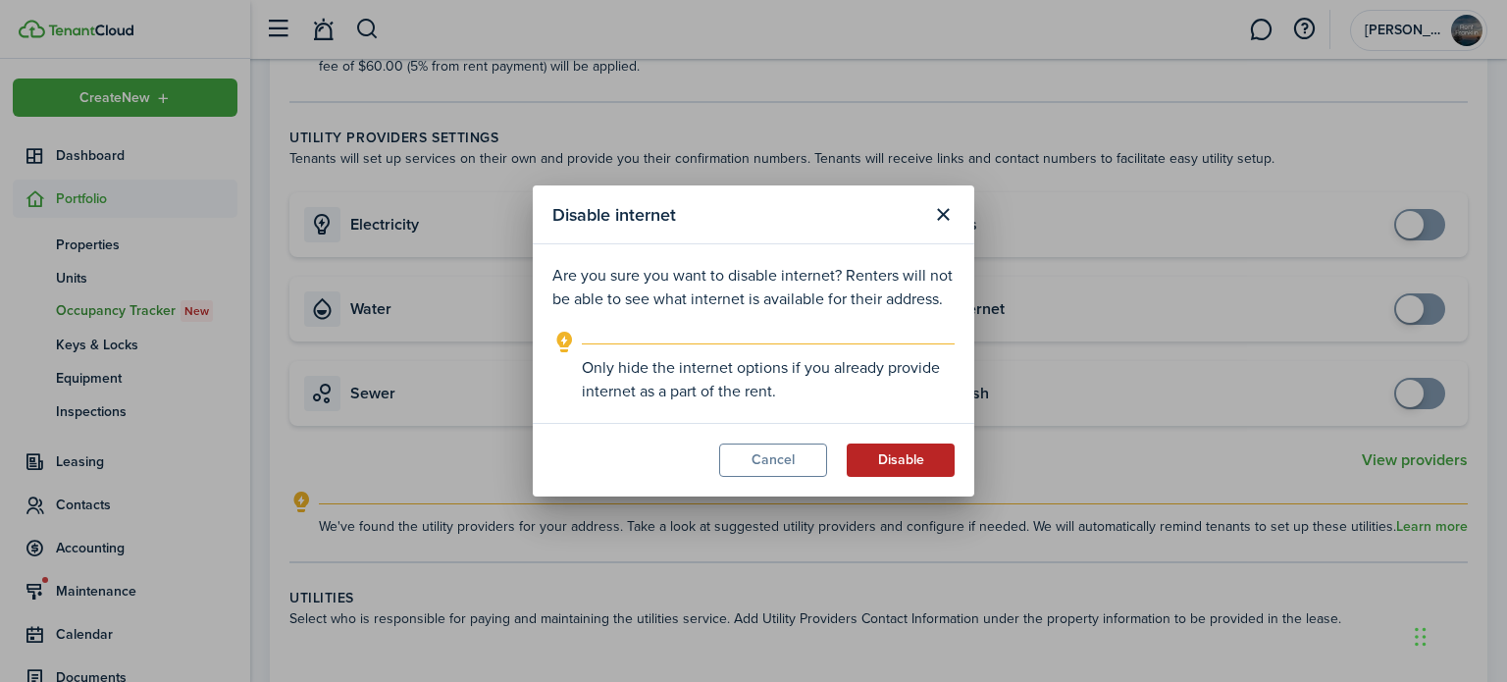
click at [918, 464] on button "Disable" at bounding box center [901, 460] width 108 height 33
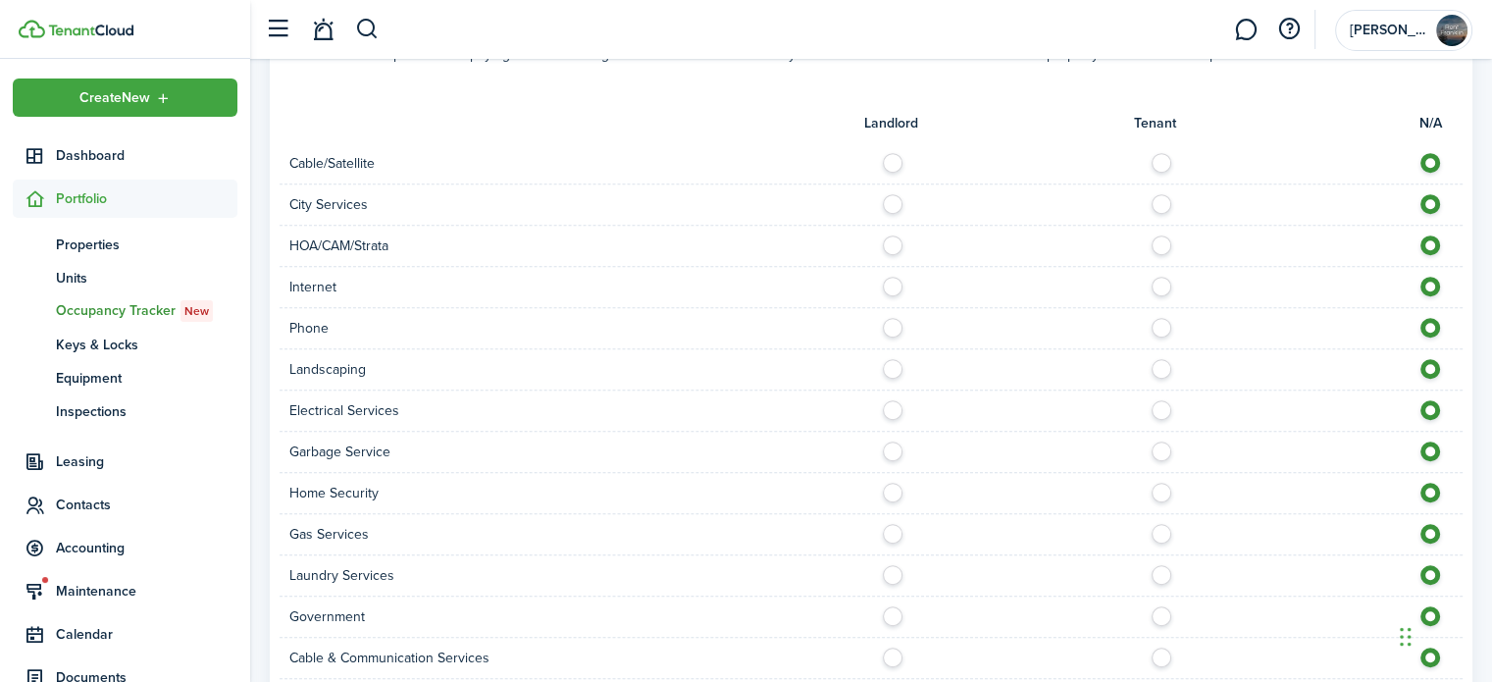
scroll to position [1177, 0]
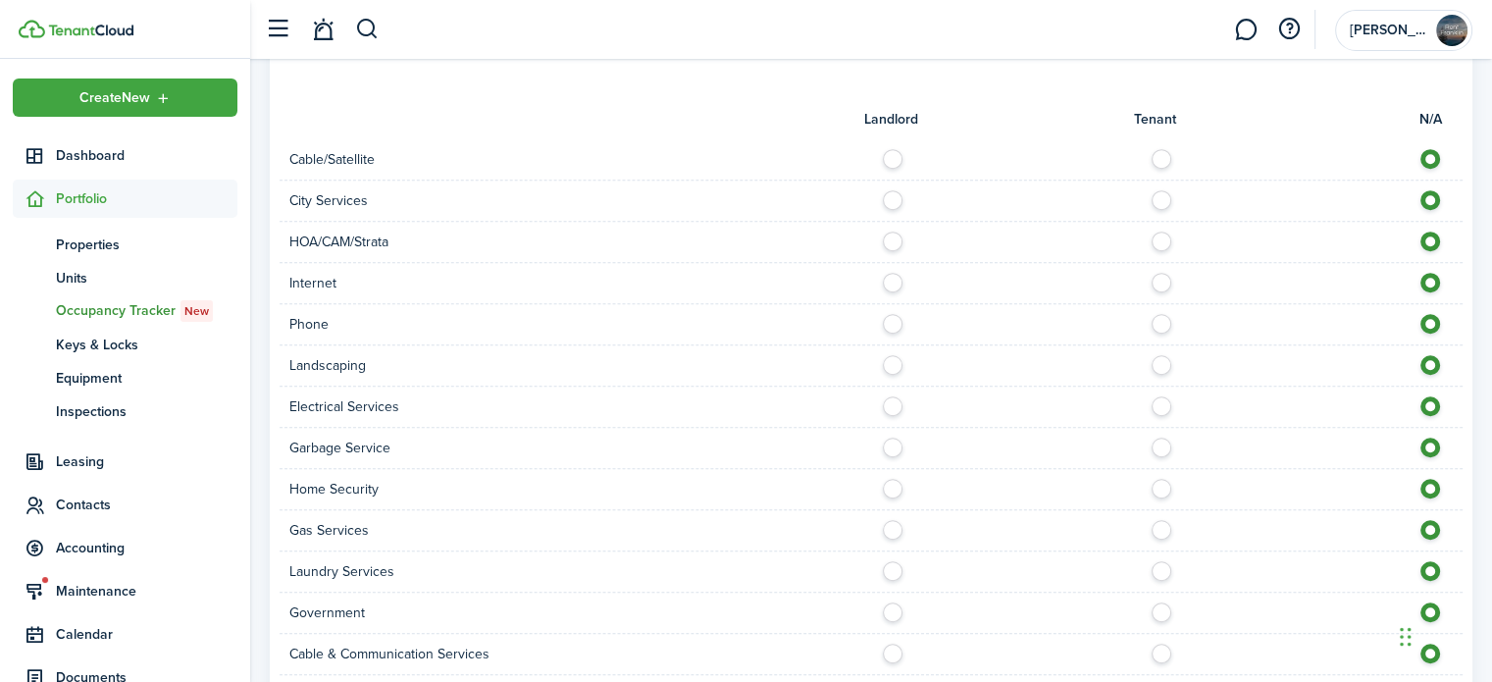
click at [1159, 404] on label at bounding box center [1167, 401] width 34 height 10
radio input "true"
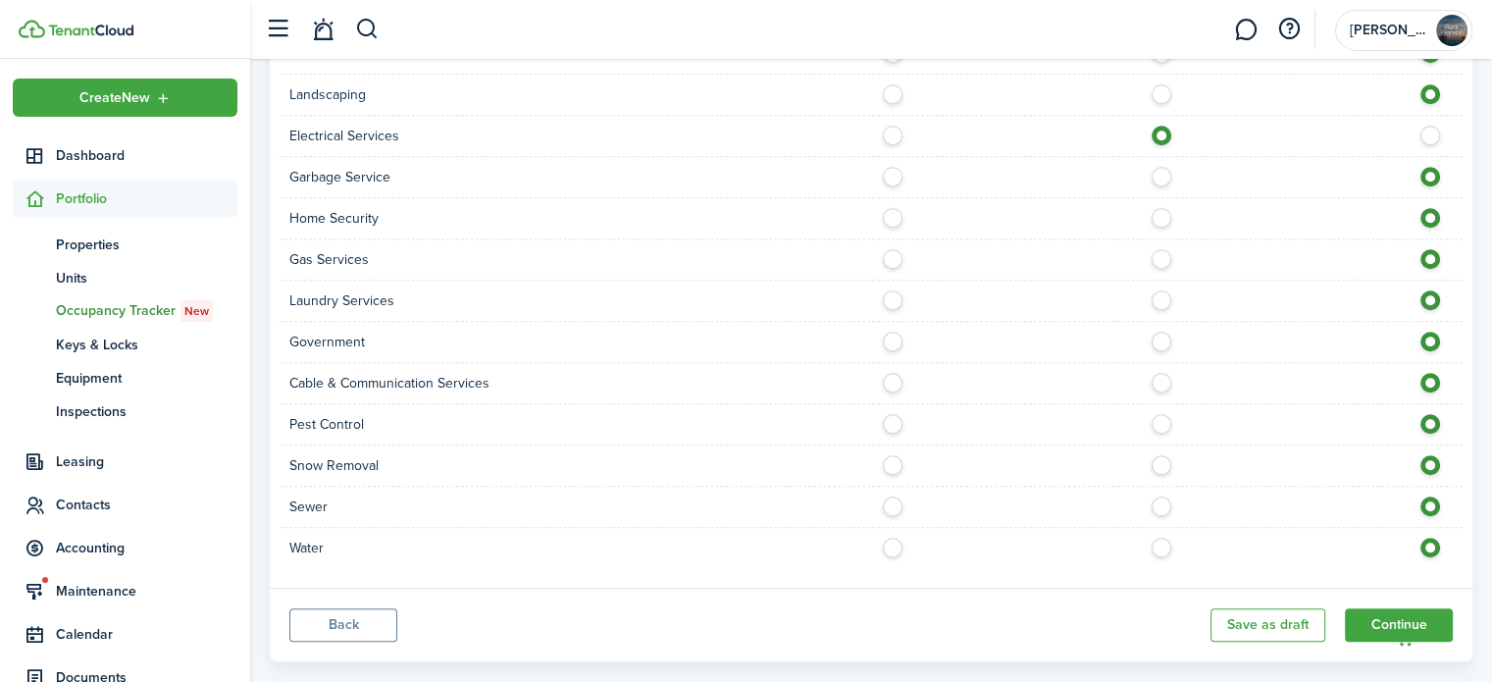
scroll to position [1472, 0]
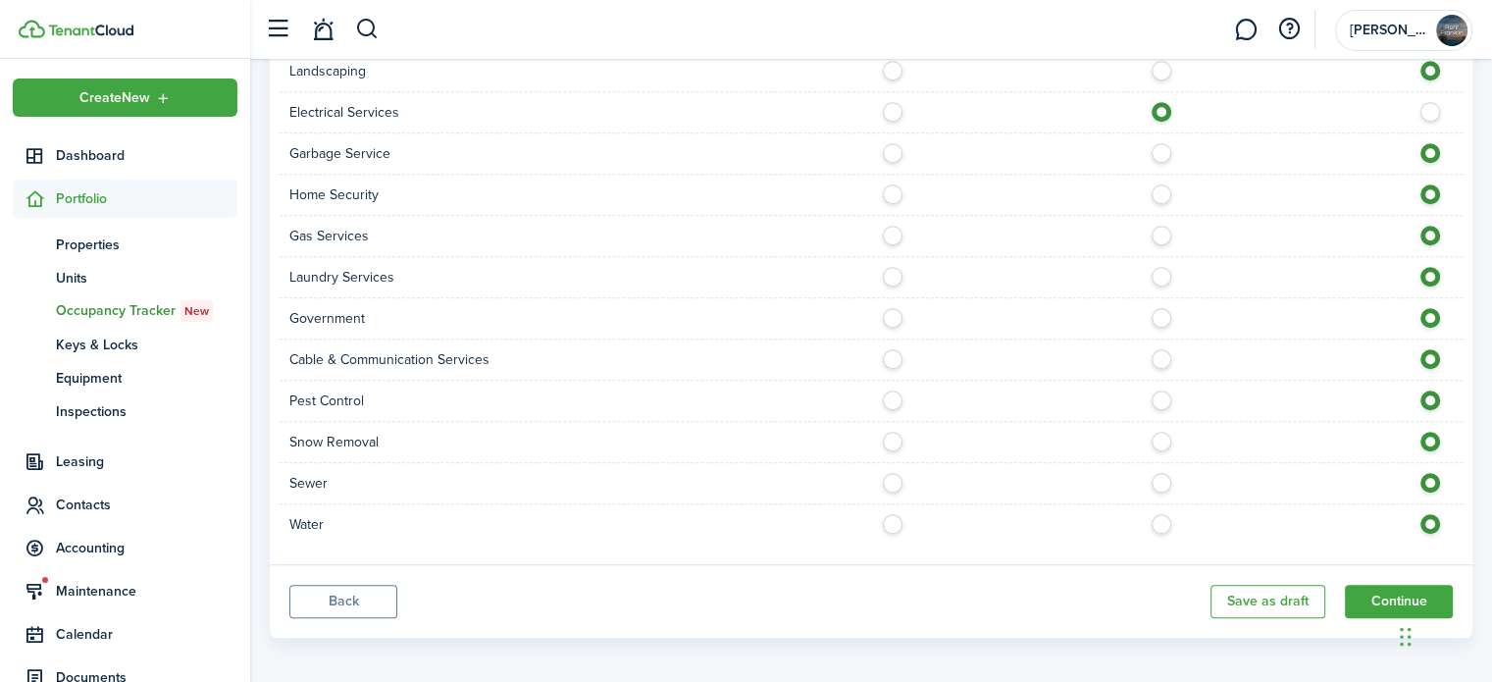
click at [888, 482] on label at bounding box center [898, 478] width 34 height 10
radio input "true"
click at [893, 518] on label at bounding box center [898, 519] width 34 height 10
radio input "true"
click at [1393, 594] on button "Continue" at bounding box center [1399, 601] width 108 height 33
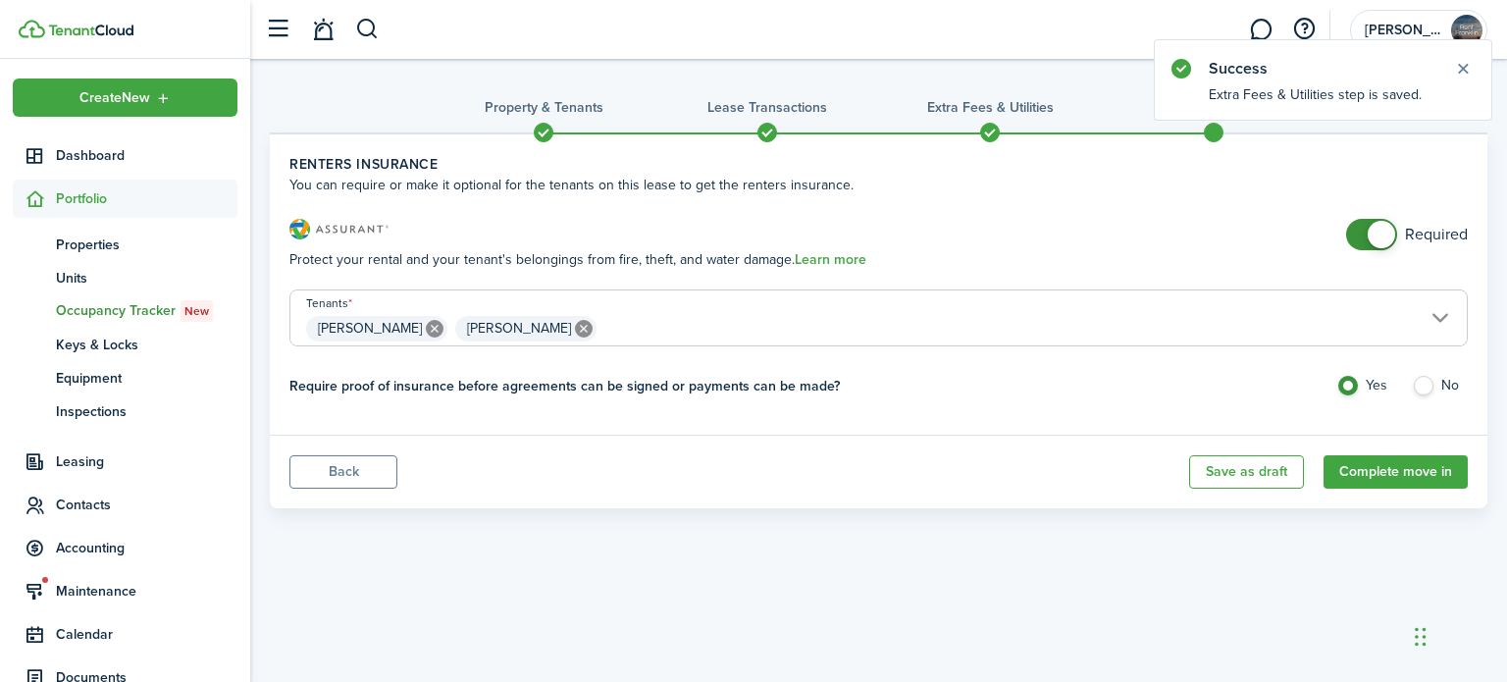
click at [1382, 250] on div "Required" at bounding box center [1407, 244] width 122 height 51
checkbox input "false"
click at [1371, 238] on span at bounding box center [1381, 234] width 27 height 27
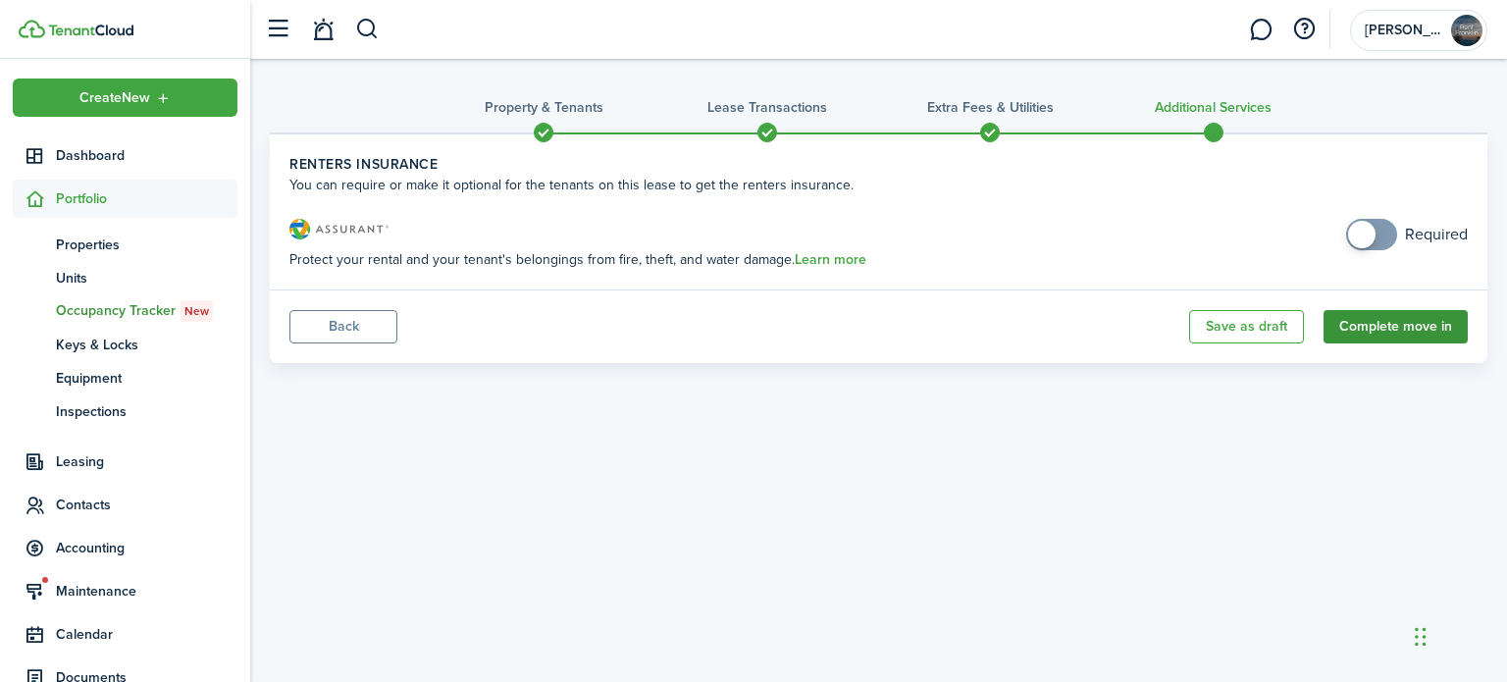
click at [1408, 330] on button "Complete move in" at bounding box center [1396, 326] width 144 height 33
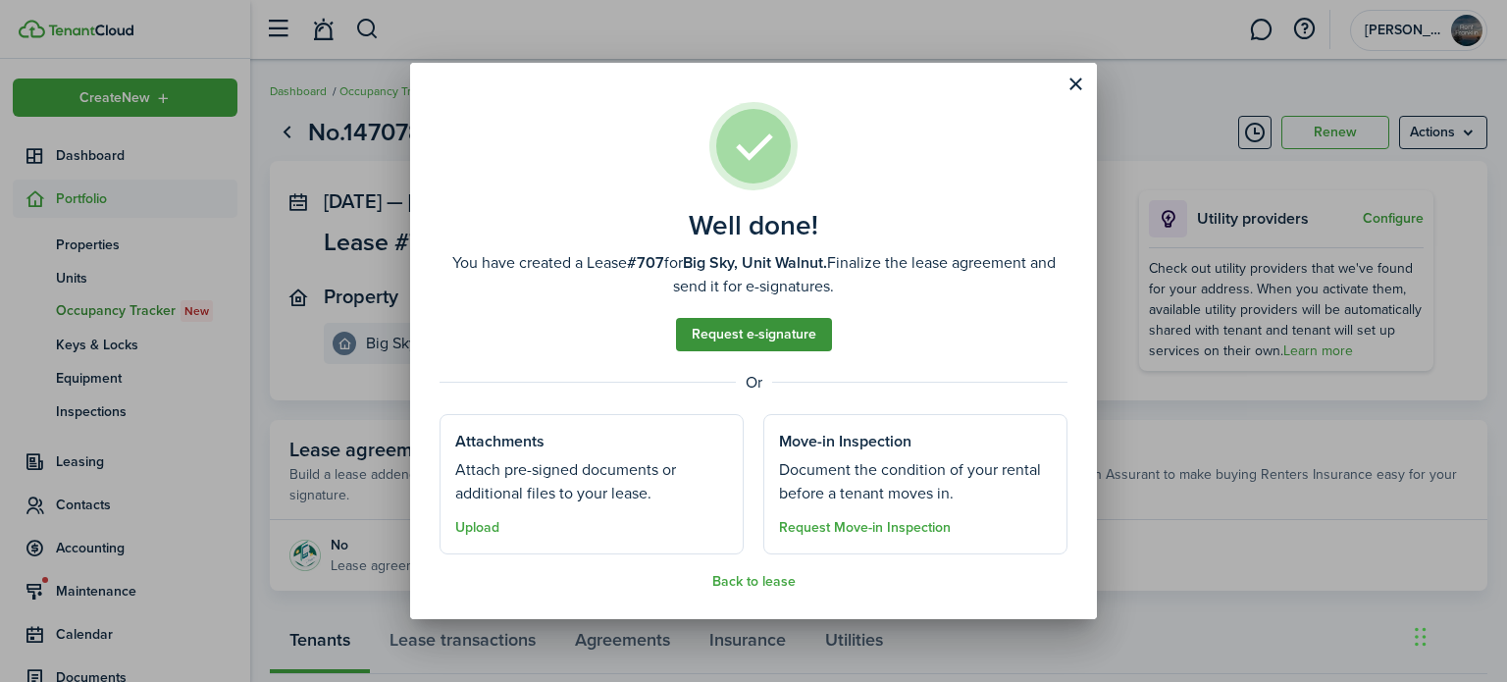
click at [757, 334] on link "Request e-signature" at bounding box center [754, 334] width 156 height 33
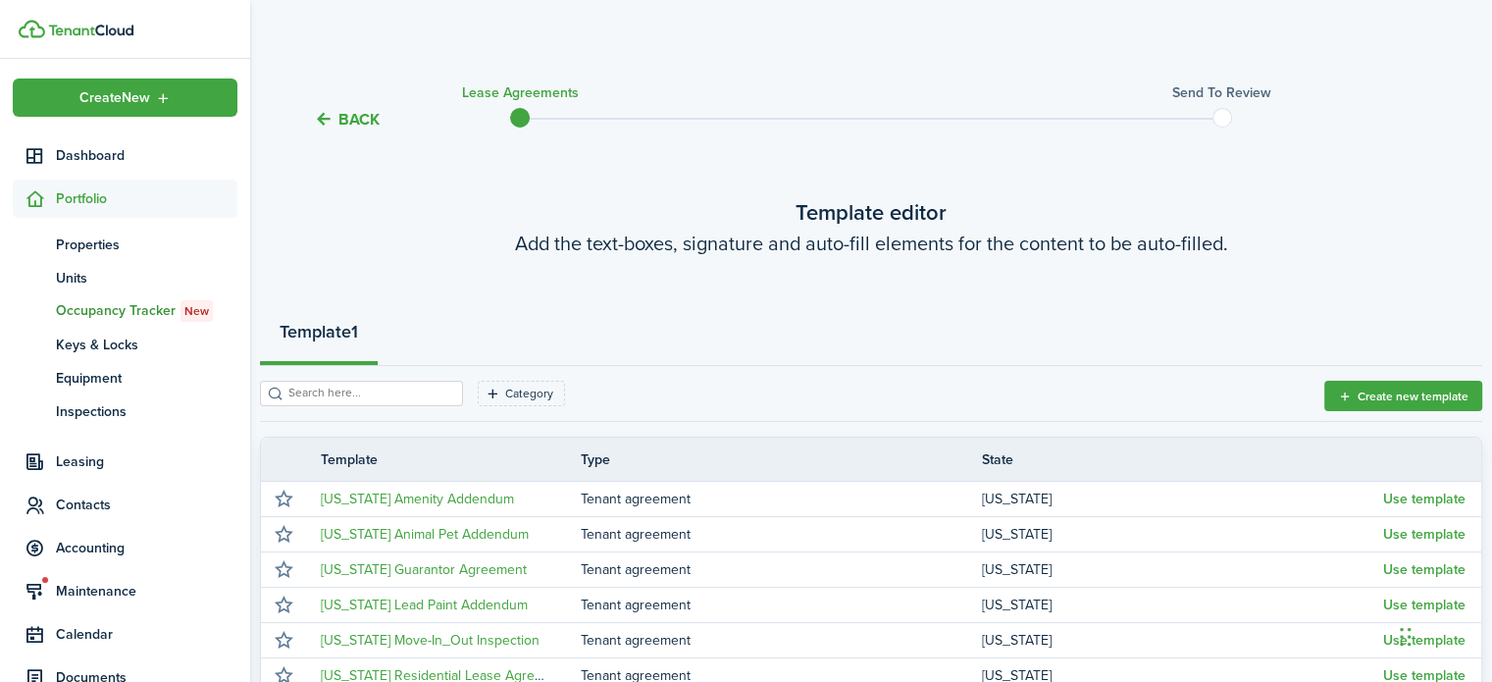
drag, startPoint x: 779, startPoint y: 313, endPoint x: 554, endPoint y: 297, distance: 225.3
click at [551, 300] on lease-agreement-wizard-select-templates "Template editor Add the text-boxes, signature and auto-fill elements for the co…" at bounding box center [871, 625] width 1223 height 858
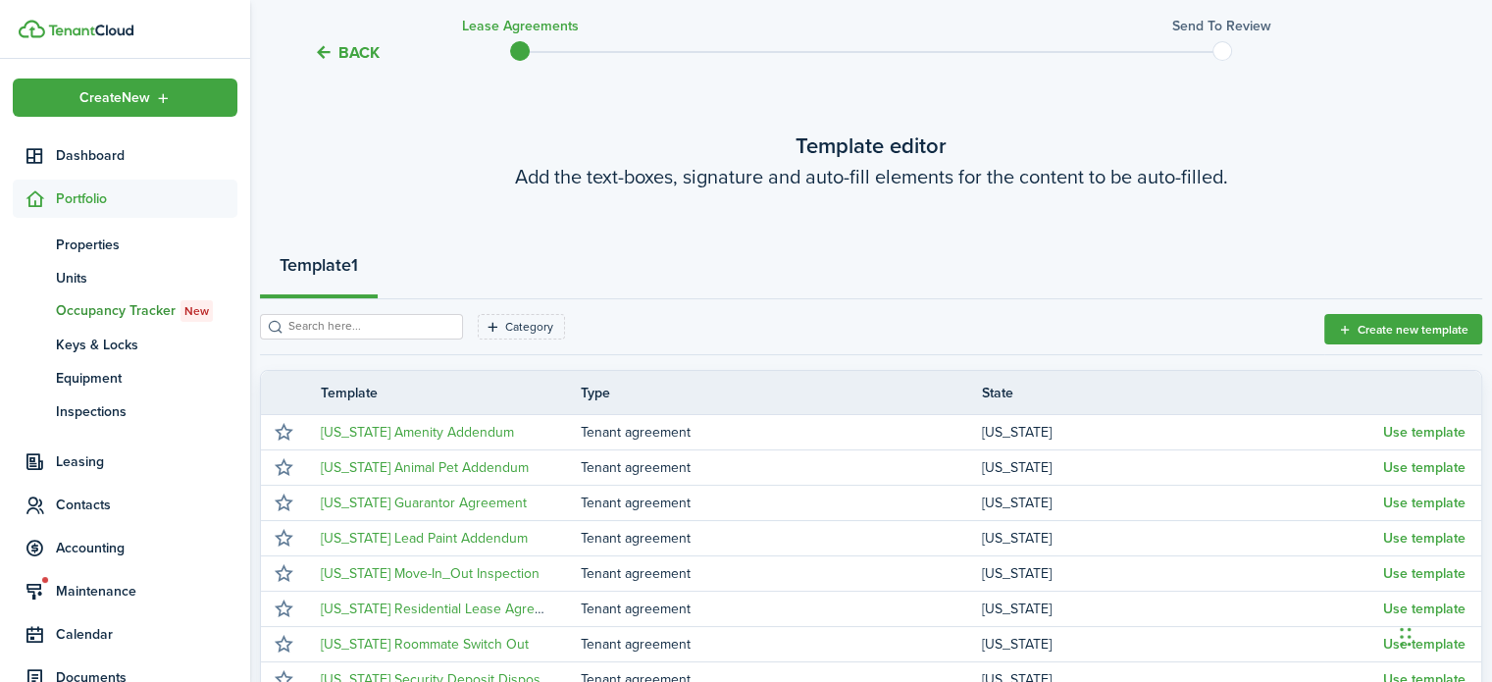
scroll to position [98, 0]
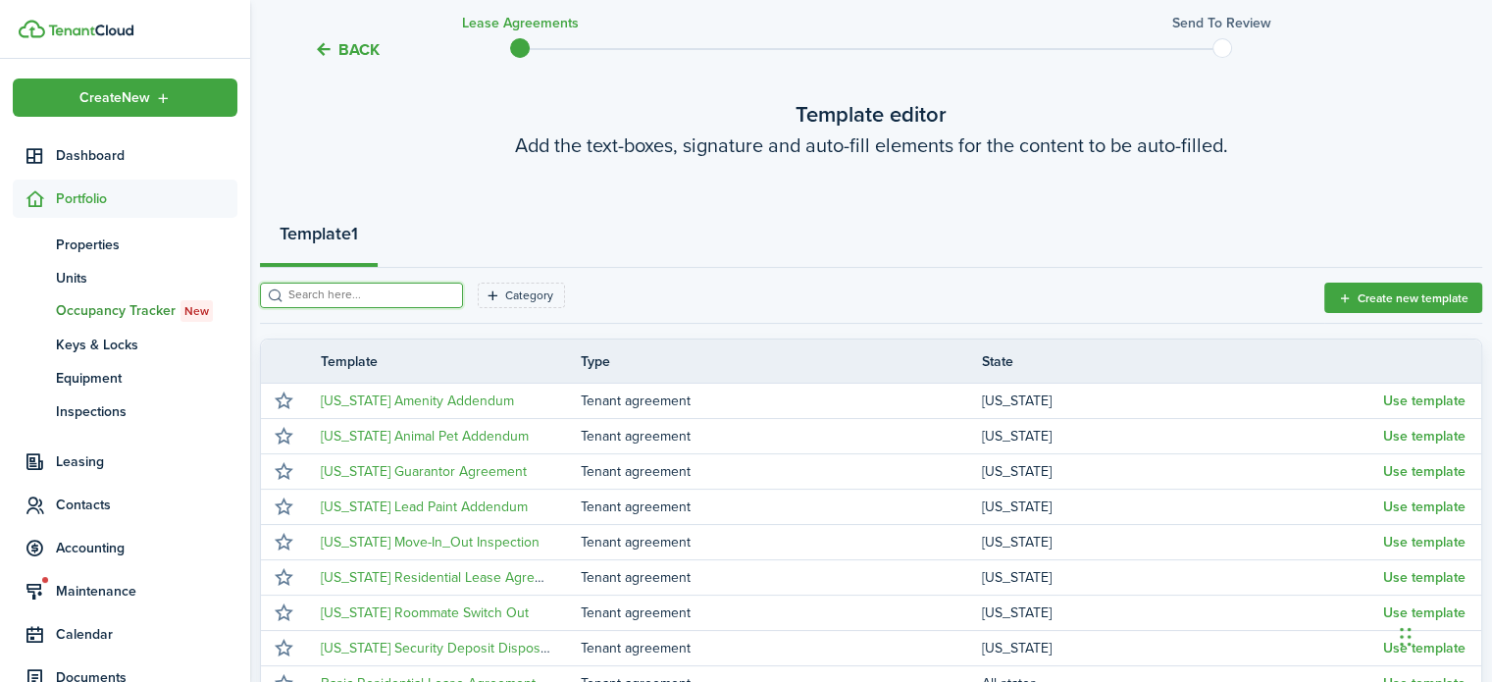
click at [366, 289] on input "search" at bounding box center [370, 295] width 173 height 19
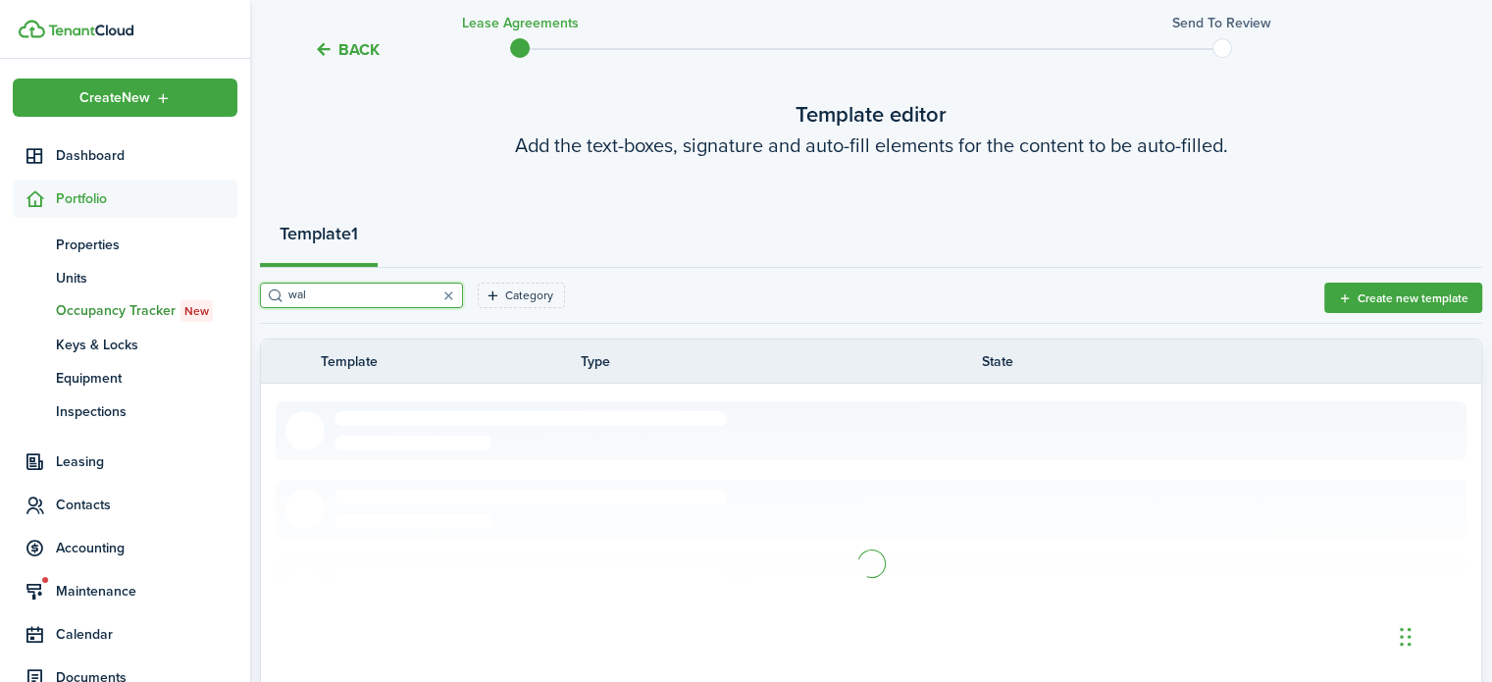
scroll to position [11, 0]
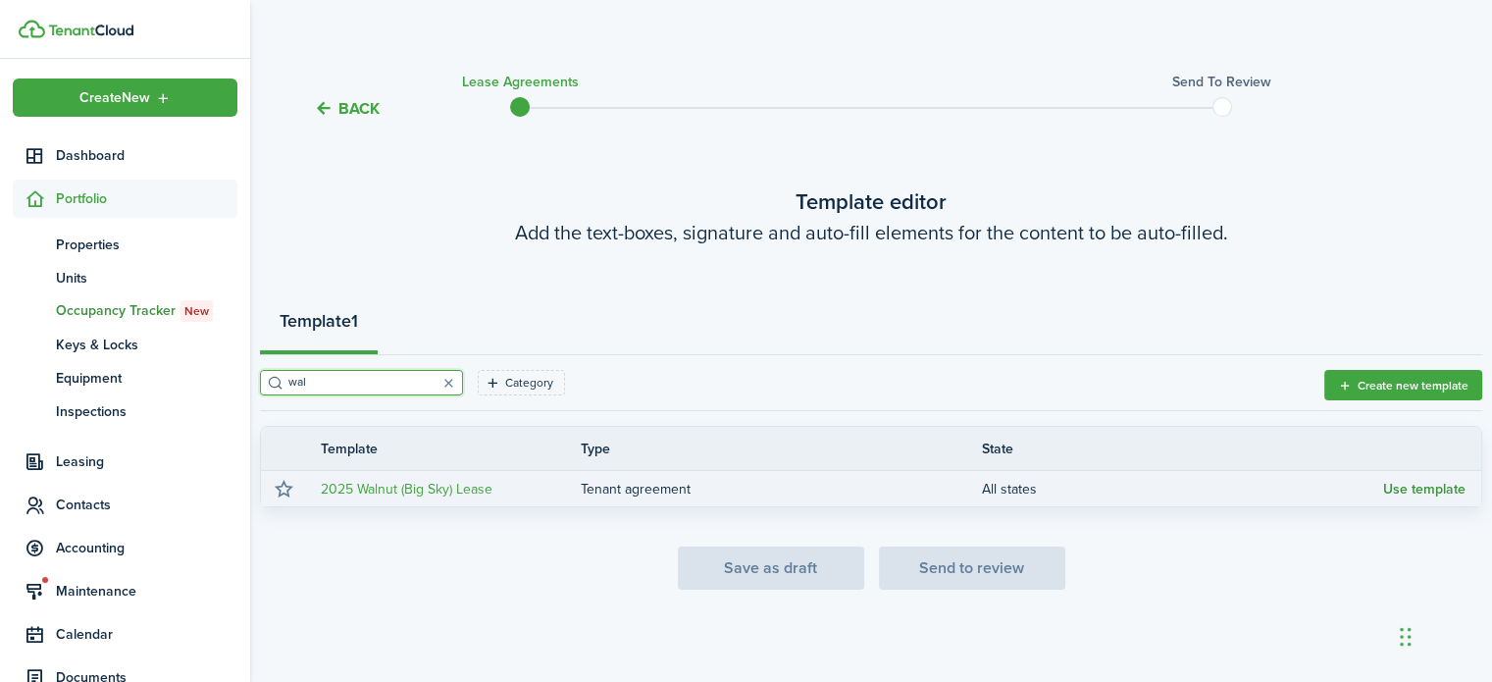
type input "wal"
click at [1424, 490] on button "Use template" at bounding box center [1425, 490] width 82 height 16
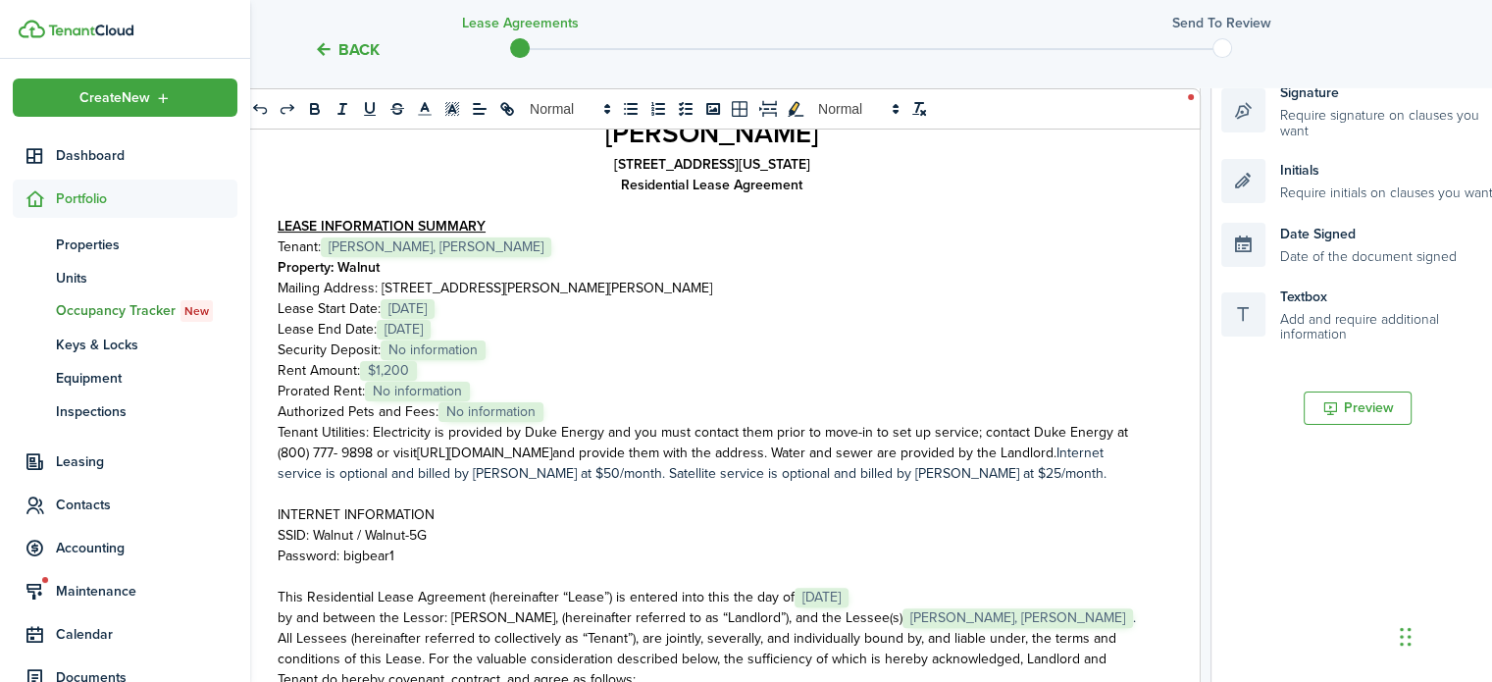
scroll to position [403, 0]
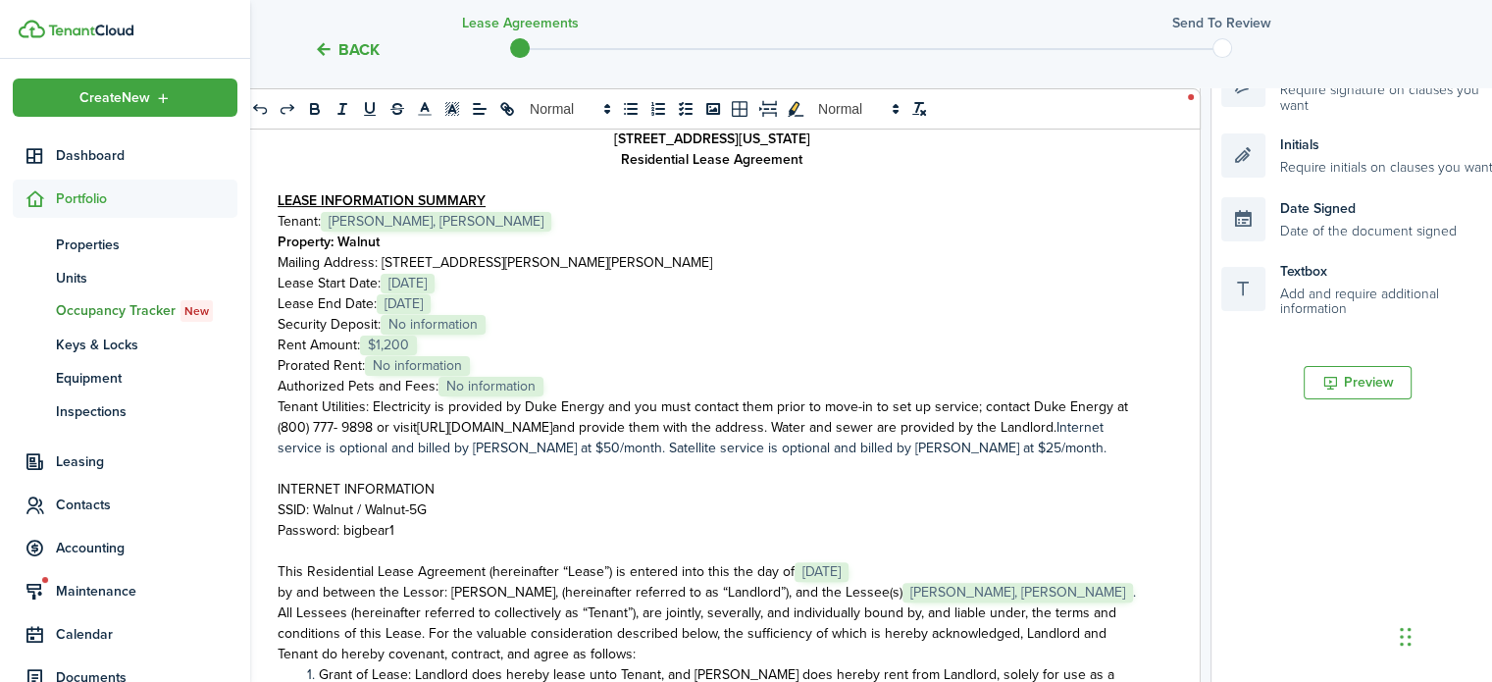
click at [506, 319] on p "Security Deposit: ﻿ No information ﻿" at bounding box center [712, 324] width 868 height 21
click at [557, 381] on p "Authorized Pets and Fees: ﻿ No information ﻿" at bounding box center [712, 386] width 868 height 21
click at [476, 372] on p "Prorated Rent: ﻿ No information ﻿" at bounding box center [712, 365] width 868 height 21
drag, startPoint x: 451, startPoint y: 387, endPoint x: 275, endPoint y: 370, distance: 177.4
click at [275, 370] on div "Rent Franklin [STREET_ADDRESS][US_STATE] Residential Lease Agreement LEASE INFO…" at bounding box center [711, 404] width 947 height 770
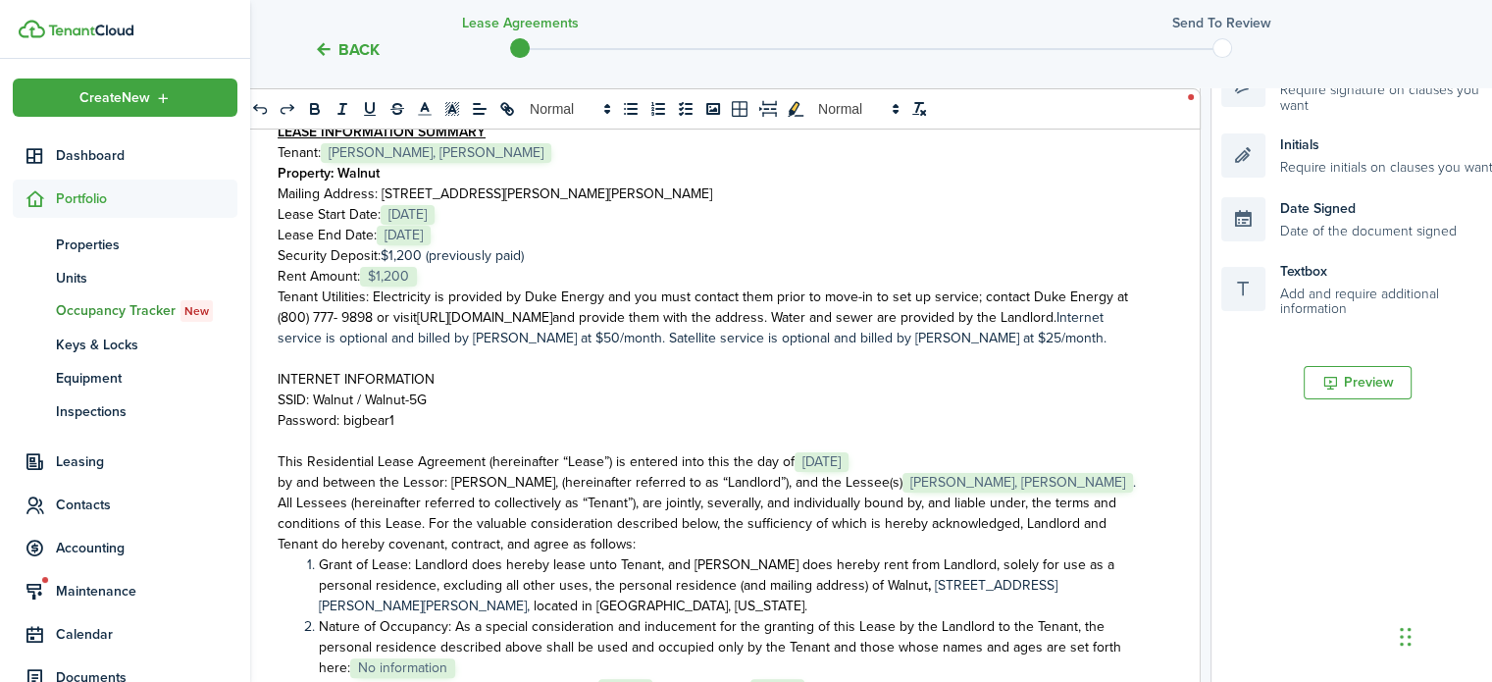
scroll to position [98, 0]
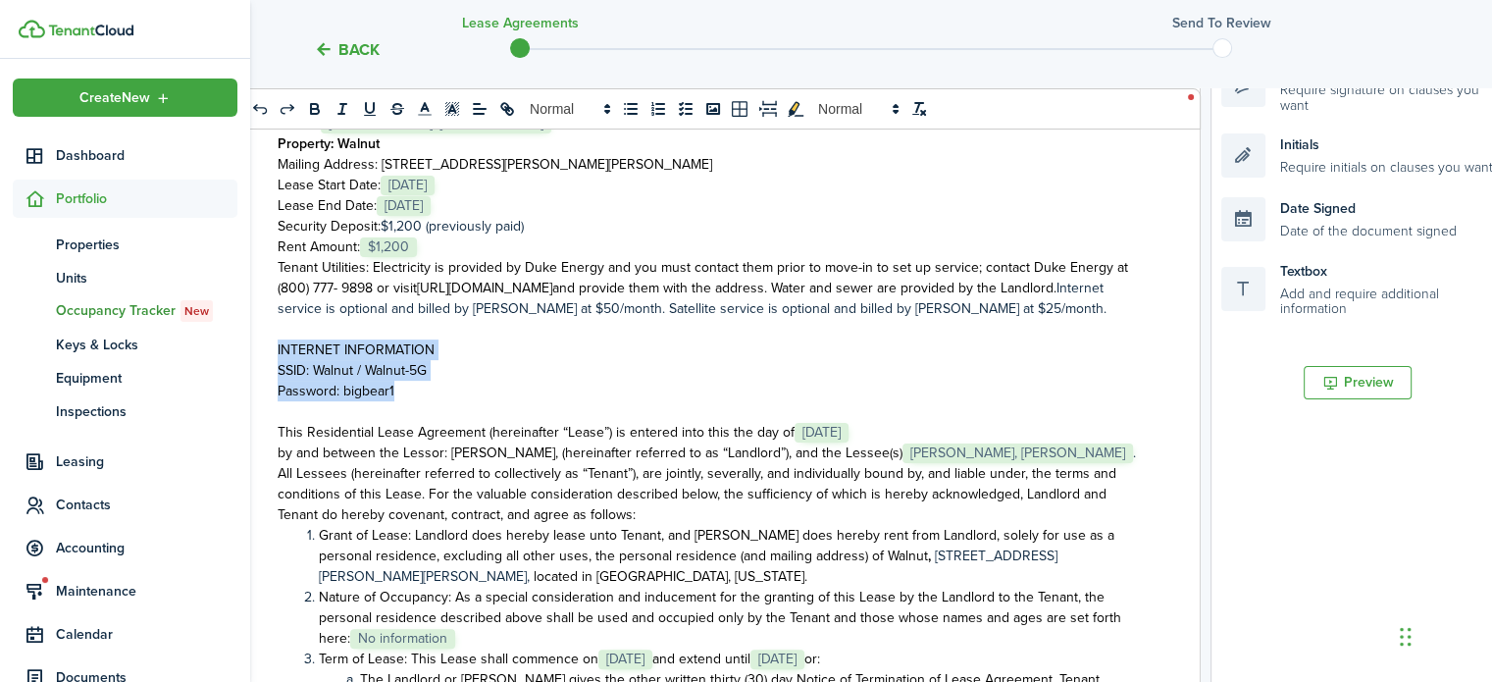
drag, startPoint x: 396, startPoint y: 388, endPoint x: 263, endPoint y: 353, distance: 137.8
click at [263, 353] on div "Rent [GEOGRAPHIC_DATA][STREET_ADDRESS][US_STATE] Residential Lease Agreement LE…" at bounding box center [711, 404] width 947 height 770
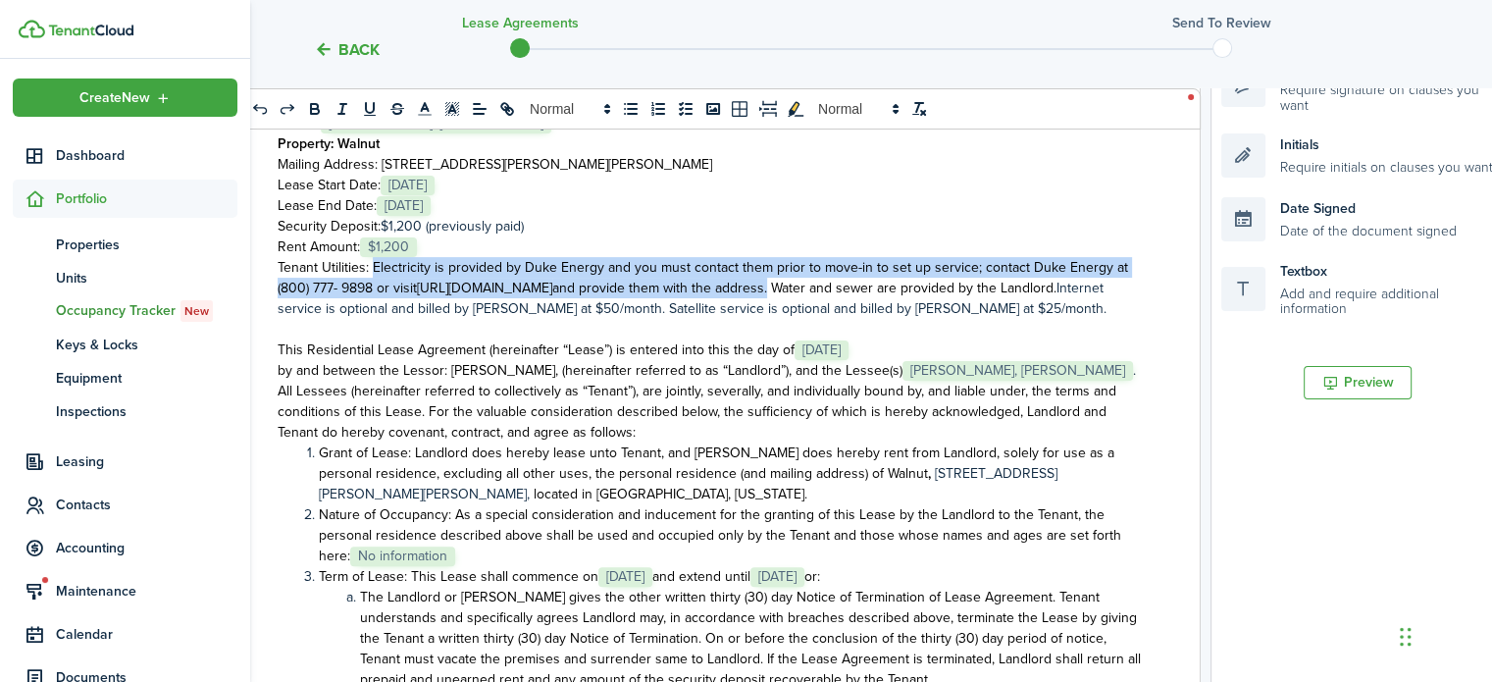
drag, startPoint x: 769, startPoint y: 287, endPoint x: 381, endPoint y: 262, distance: 389.3
click at [374, 267] on p "Tenant Utilities: Electricity is provided by Duke Energy and you must contact t…" at bounding box center [712, 288] width 868 height 62
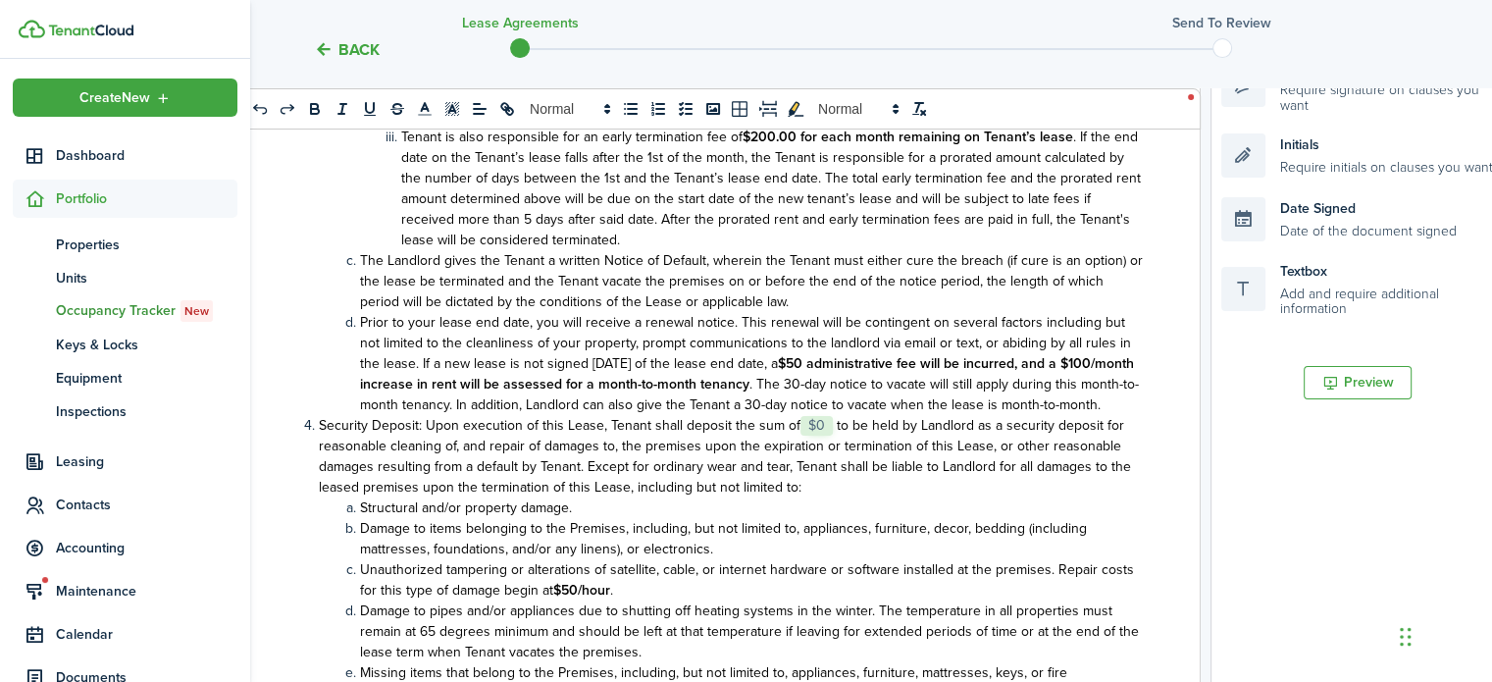
scroll to position [883, 0]
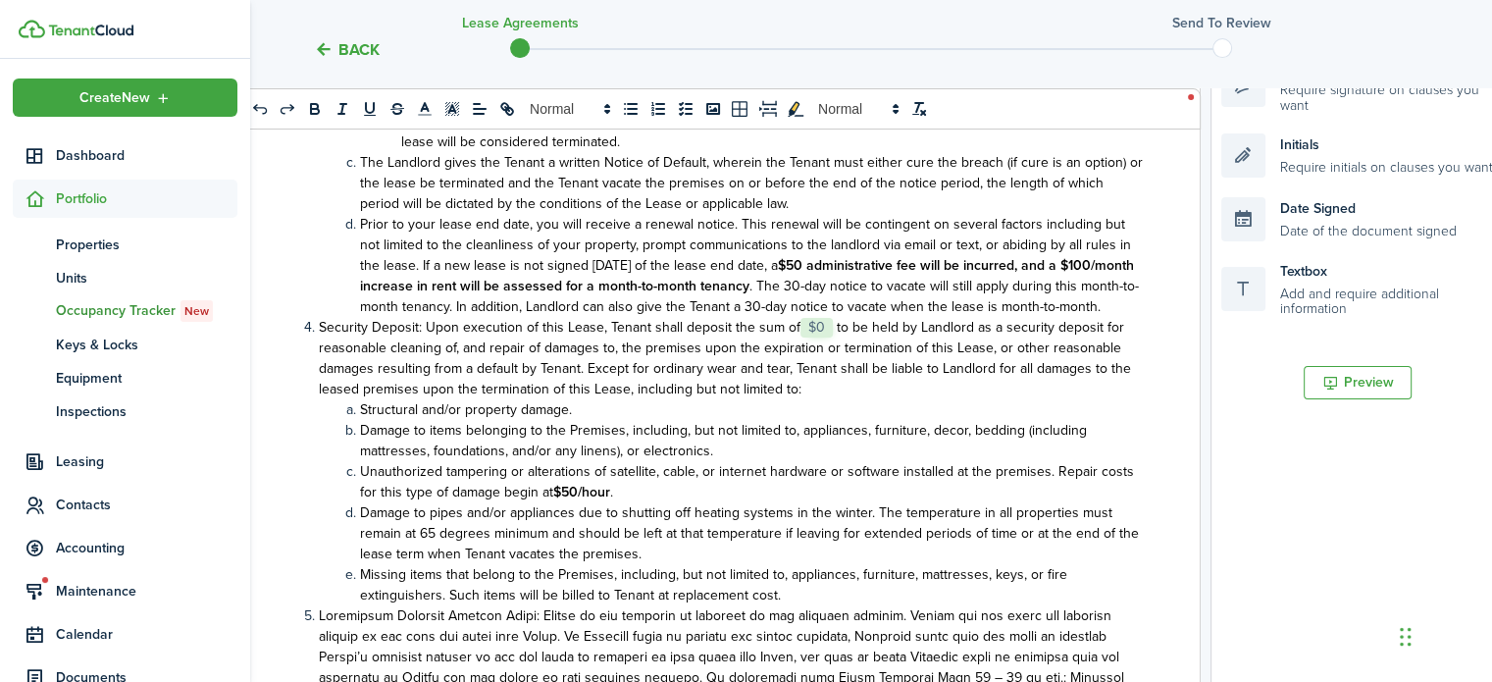
click at [833, 338] on strong at bounding box center [835, 327] width 4 height 21
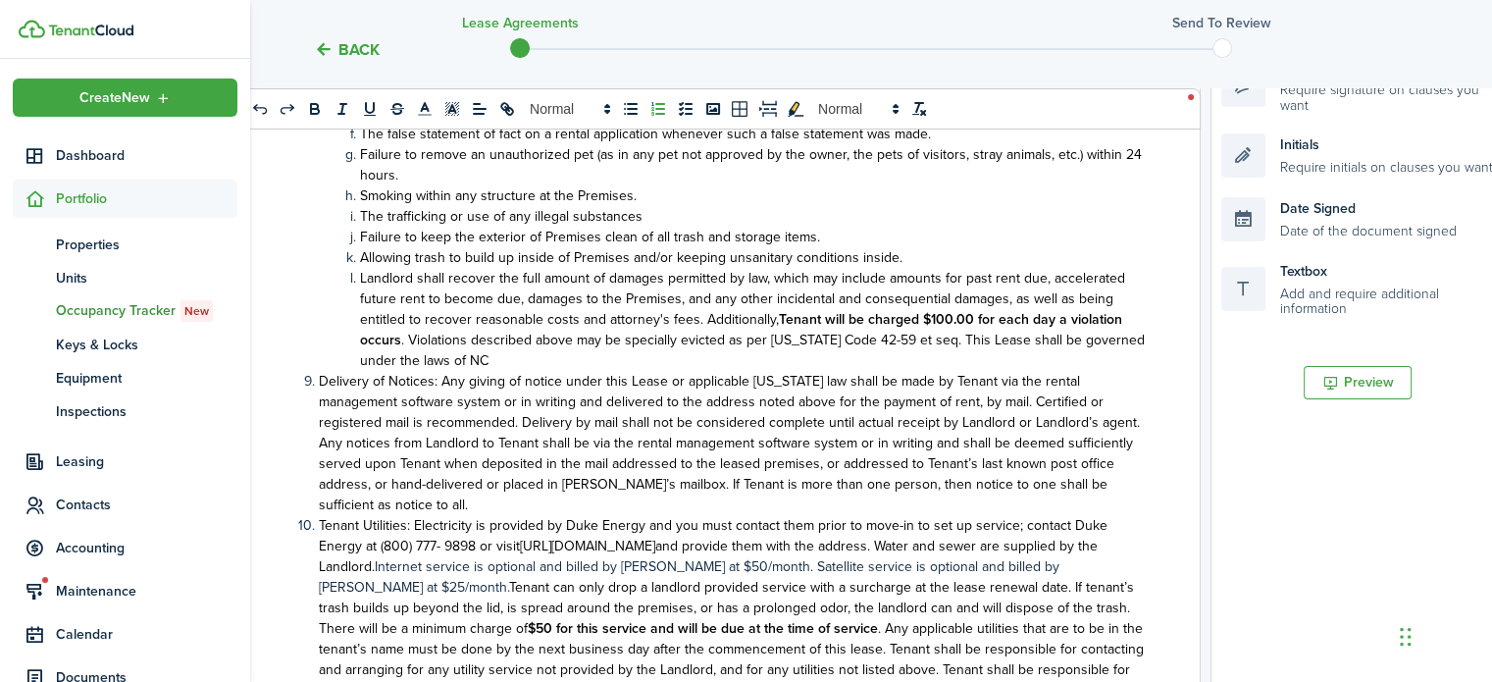
scroll to position [2747, 0]
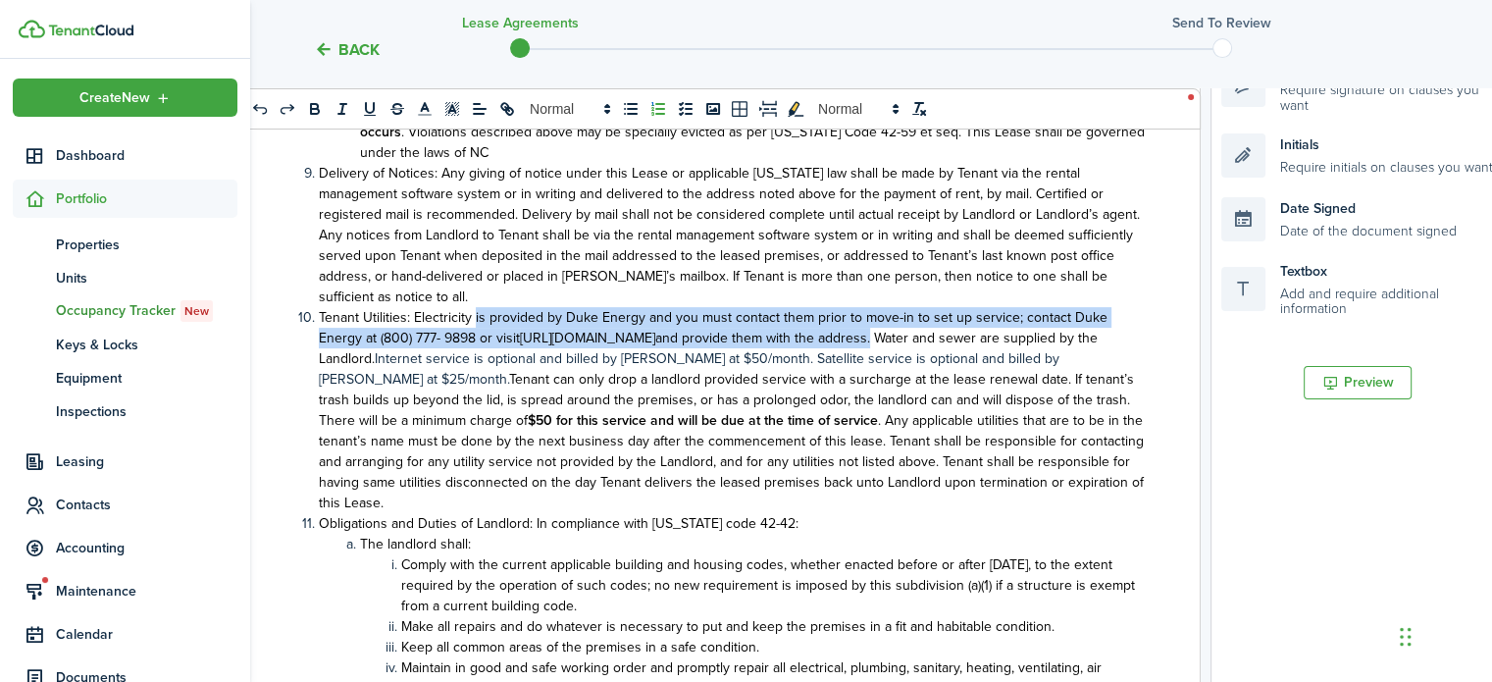
drag, startPoint x: 873, startPoint y: 358, endPoint x: 475, endPoint y: 336, distance: 399.0
click at [475, 336] on li "Tenant Utilities: Electricity is provided by Duke Energy and you must contact t…" at bounding box center [722, 410] width 848 height 206
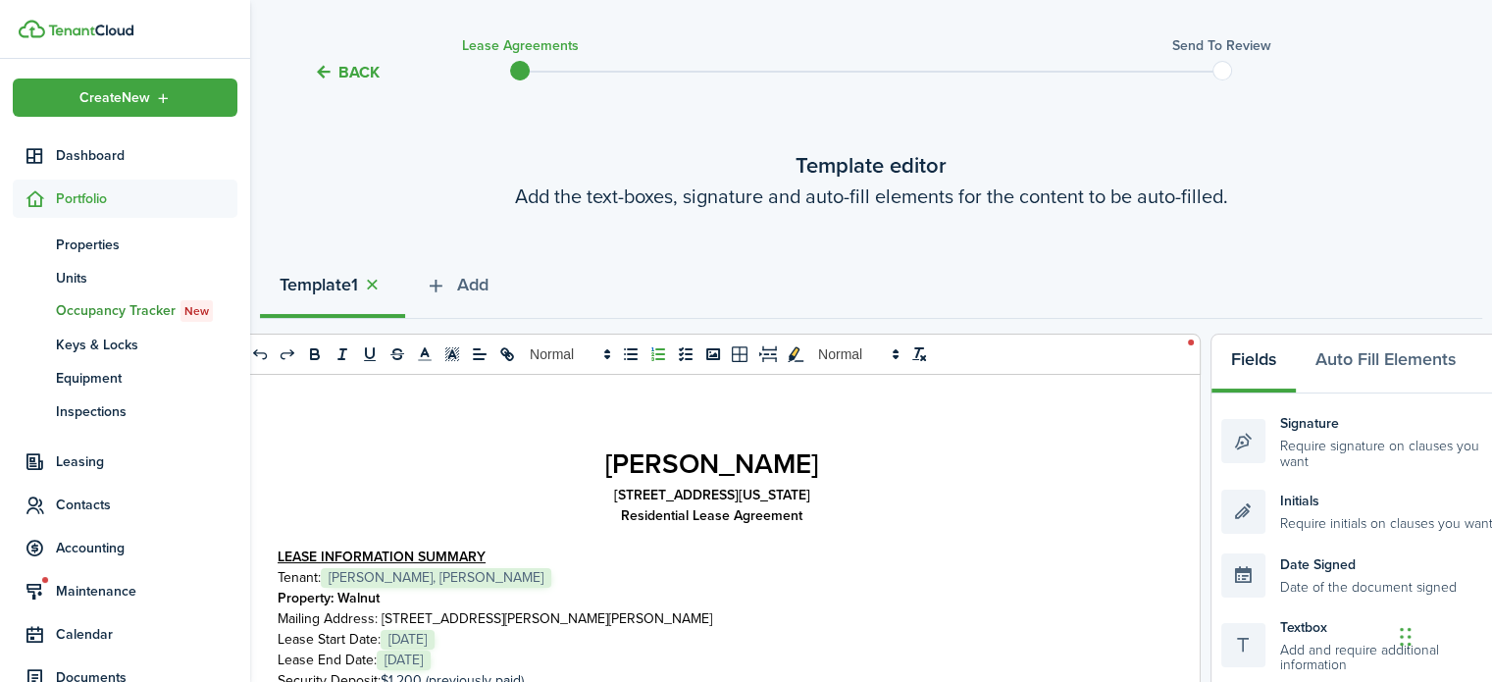
scroll to position [0, 0]
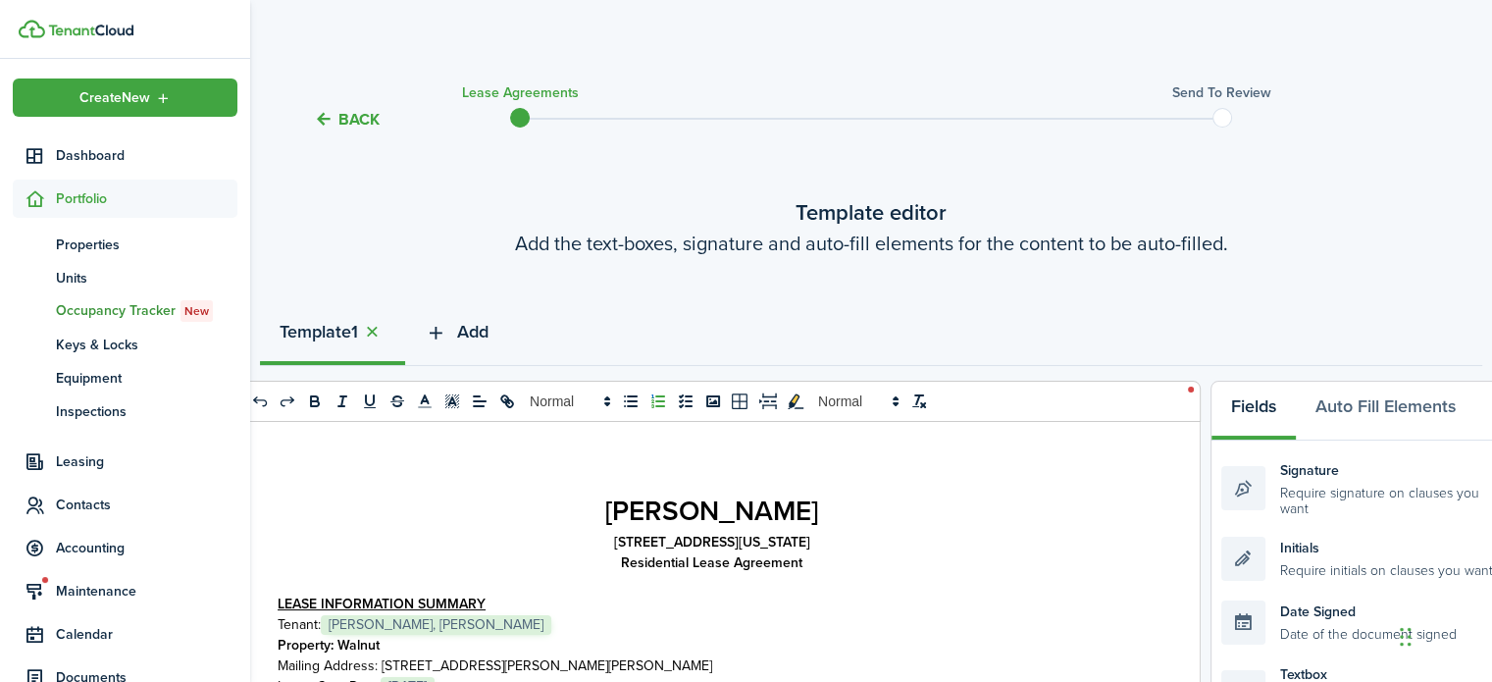
click at [464, 330] on span "Add" at bounding box center [472, 332] width 31 height 26
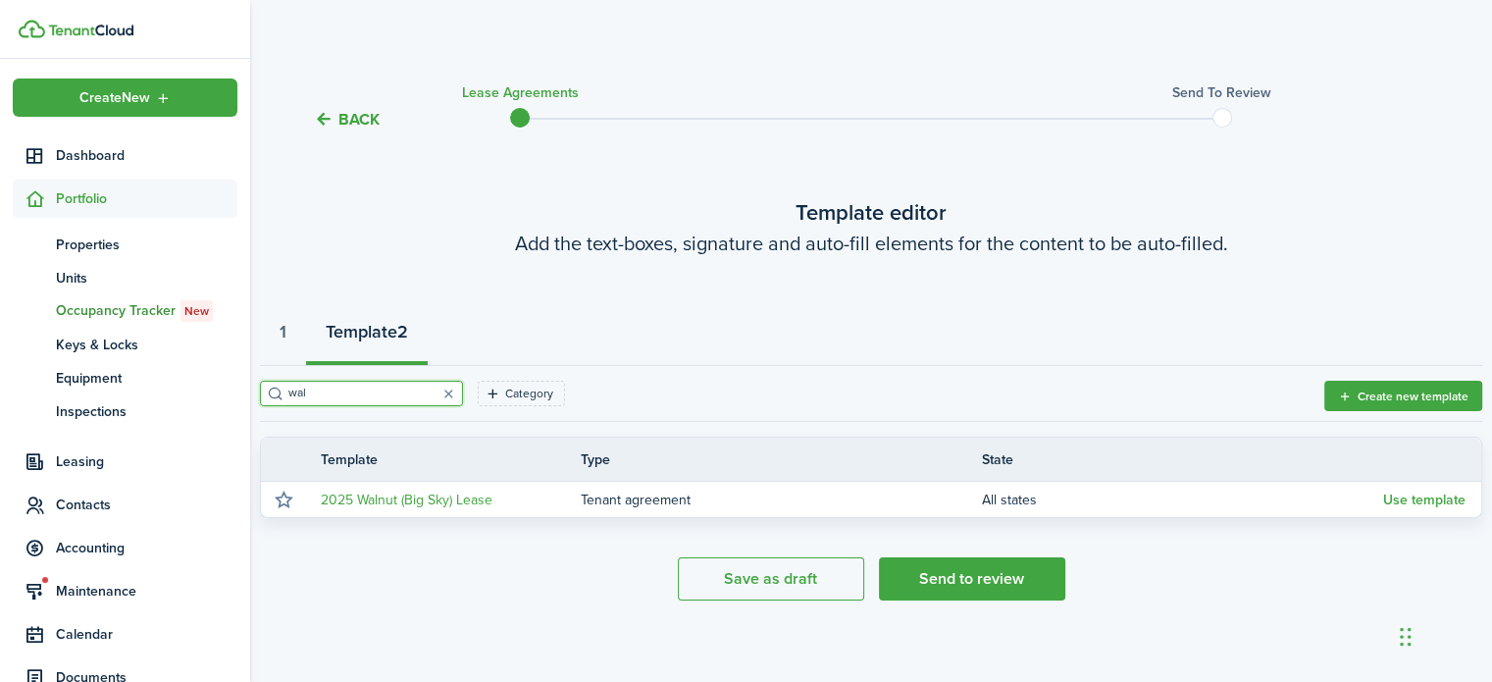
click at [371, 381] on filter-search "wal" at bounding box center [361, 394] width 203 height 26
click at [369, 382] on filter-search "wal" at bounding box center [361, 394] width 203 height 26
click at [348, 391] on input "wal" at bounding box center [370, 393] width 173 height 19
click at [345, 391] on input "wal" at bounding box center [370, 393] width 173 height 19
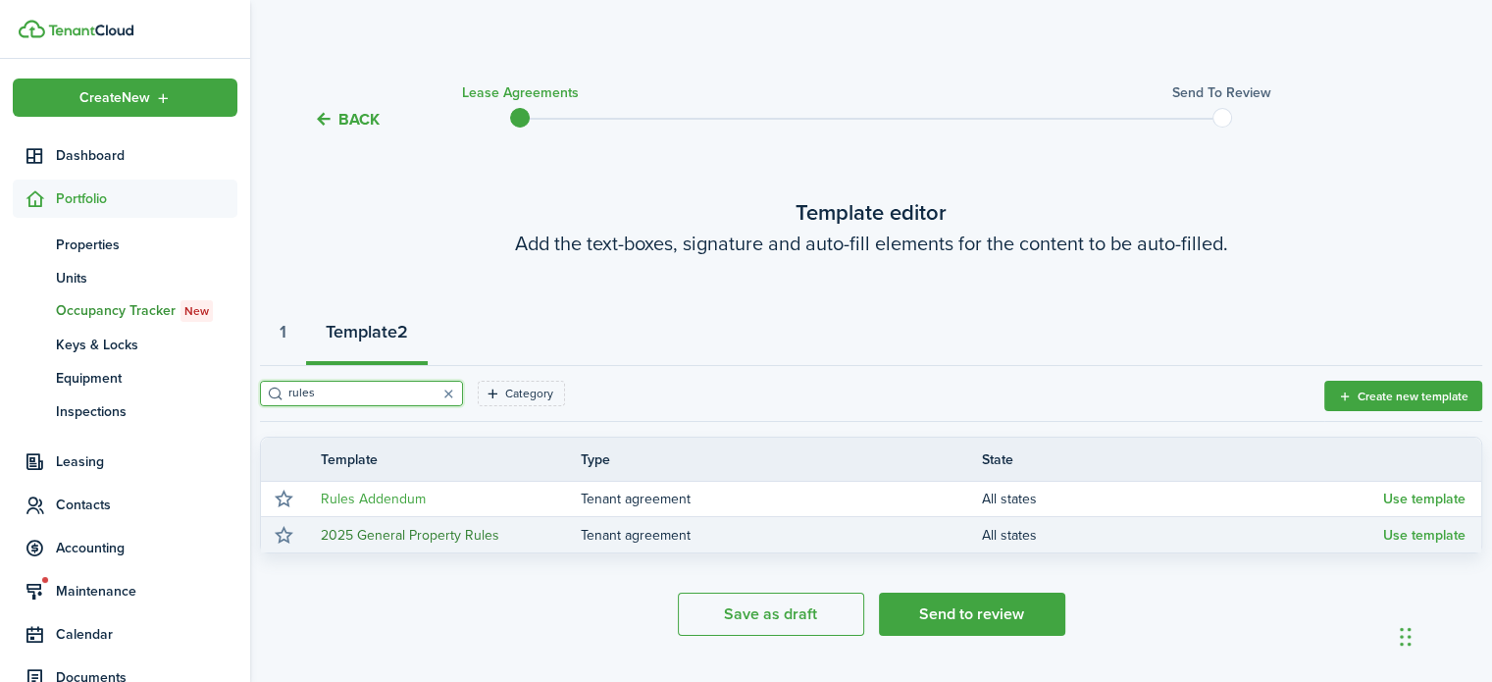
type input "rules"
click at [403, 531] on link "2025 General Property Rules" at bounding box center [410, 535] width 179 height 21
click at [1427, 542] on td "Use template" at bounding box center [1433, 535] width 98 height 26
click at [1425, 533] on button "Use template" at bounding box center [1425, 536] width 82 height 16
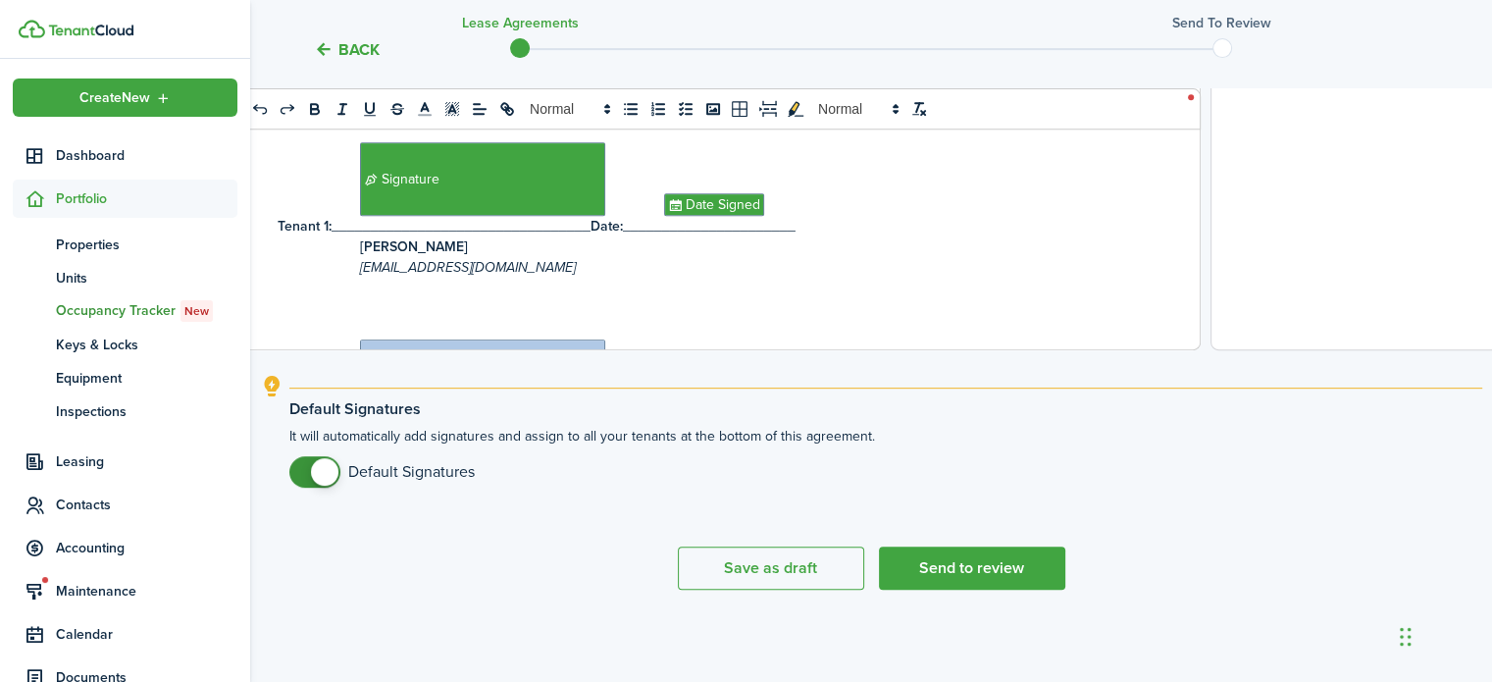
scroll to position [785, 0]
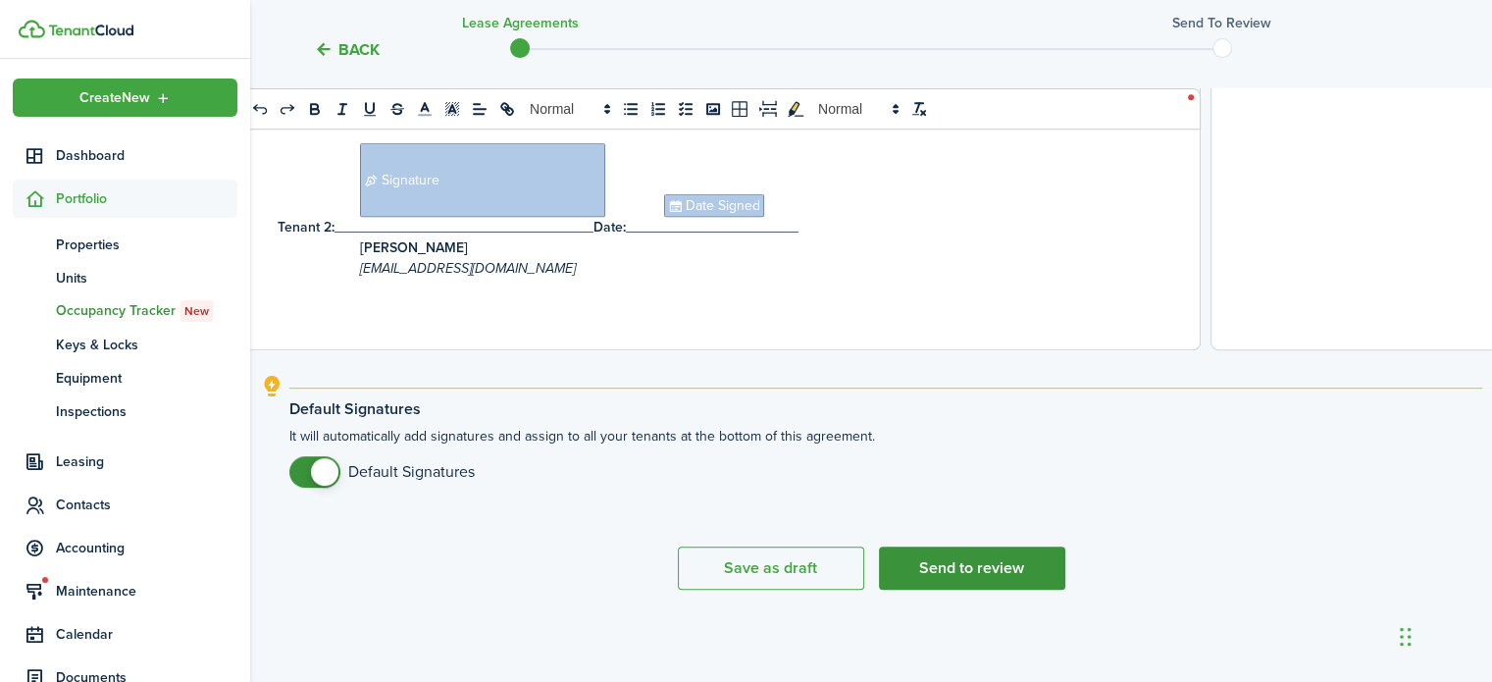
click at [969, 565] on button "Send to review" at bounding box center [972, 568] width 186 height 43
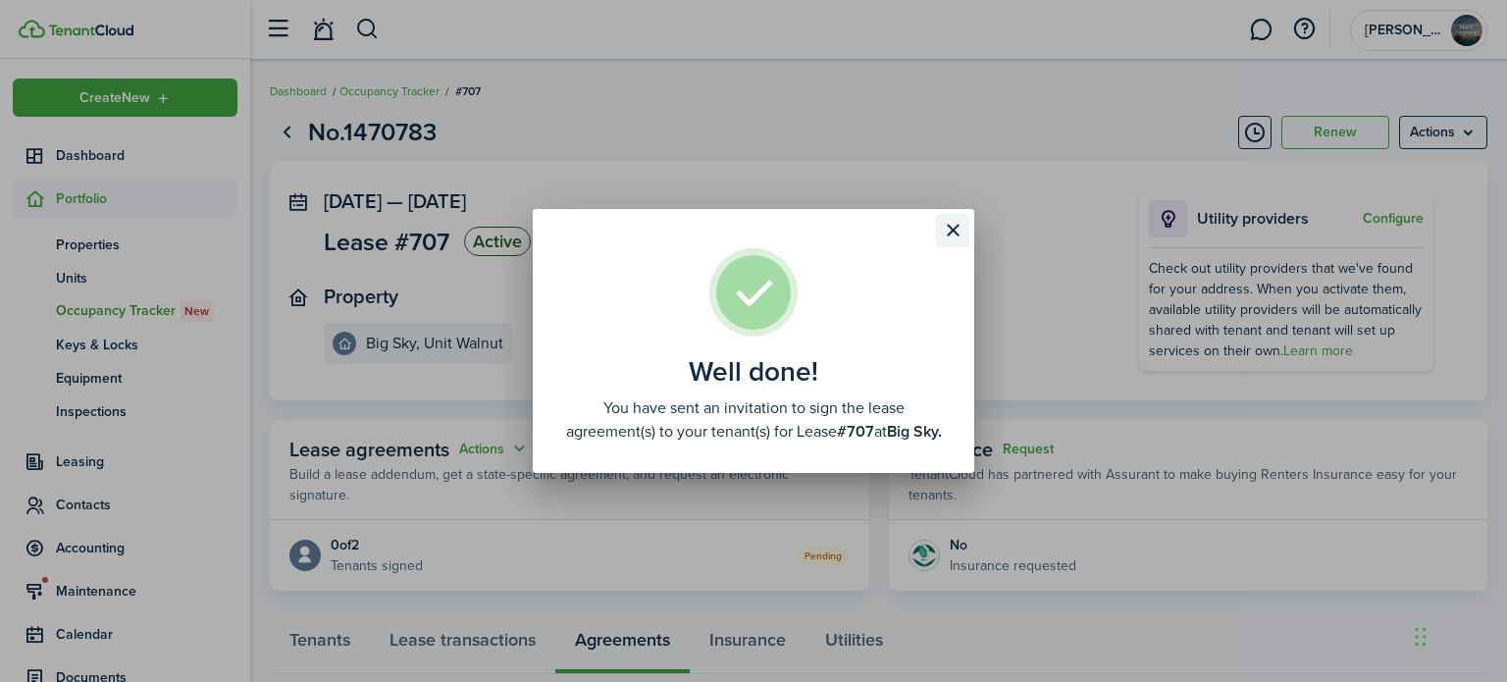
click at [956, 216] on button "Close modal" at bounding box center [952, 230] width 33 height 33
